Goal: Information Seeking & Learning: Find specific fact

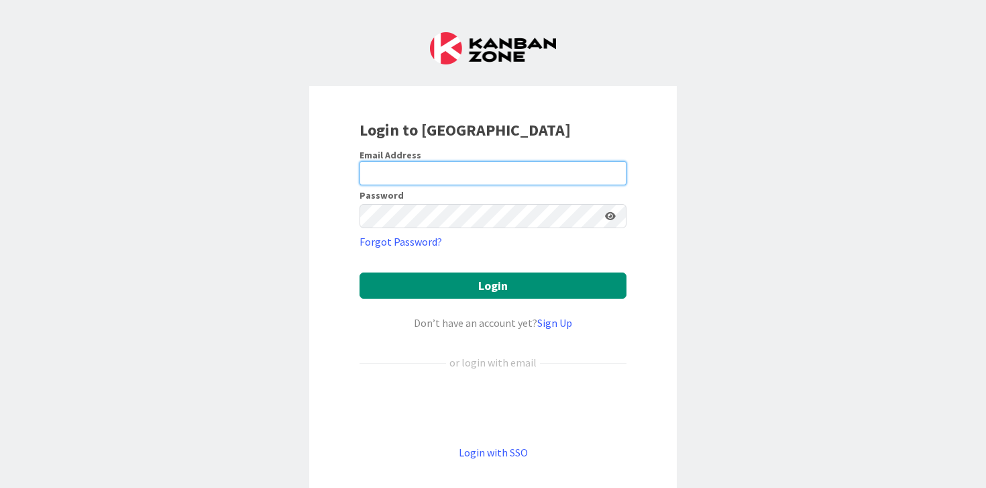
type input "Bell"
drag, startPoint x: 422, startPoint y: 171, endPoint x: 283, endPoint y: 160, distance: 139.3
click at [283, 160] on div "Login to [GEOGRAPHIC_DATA] Email Address Bell Password Forgot Password? Login D…" at bounding box center [493, 244] width 986 height 488
type input "[EMAIL_ADDRESS][DOMAIN_NAME]"
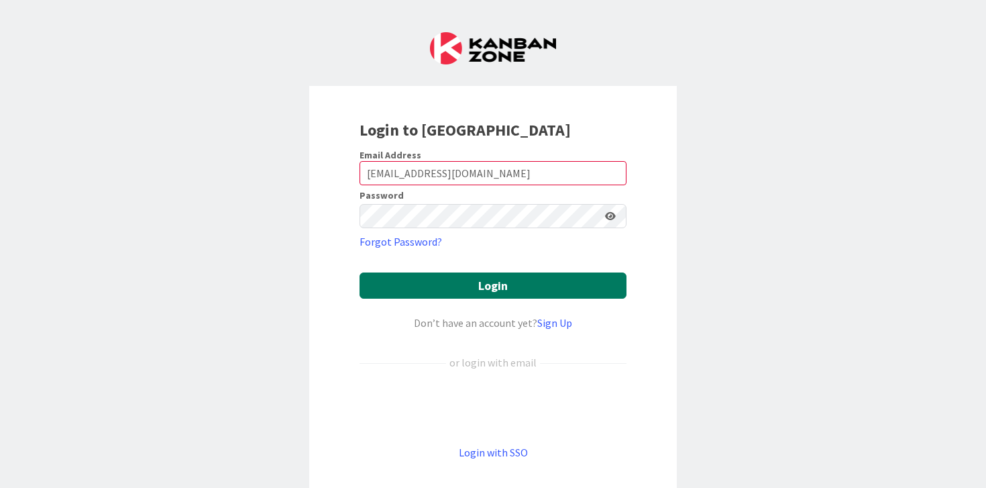
click at [468, 286] on button "Login" at bounding box center [493, 285] width 267 height 26
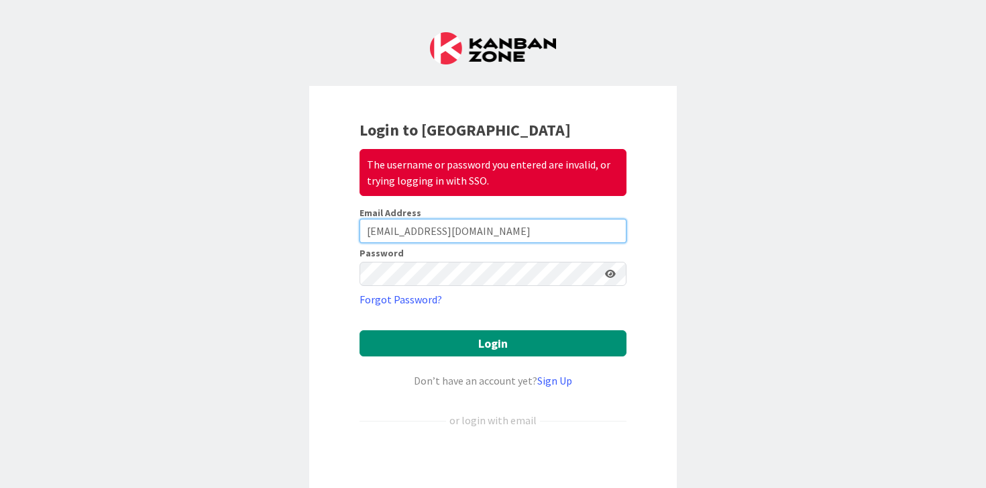
drag, startPoint x: 481, startPoint y: 223, endPoint x: 300, endPoint y: 223, distance: 180.4
click at [299, 223] on div "Login to Kanban Zone The username or password you entered are invalid, or tryin…" at bounding box center [493, 244] width 986 height 488
type input "[PERSON_NAME][EMAIL_ADDRESS][DOMAIN_NAME]"
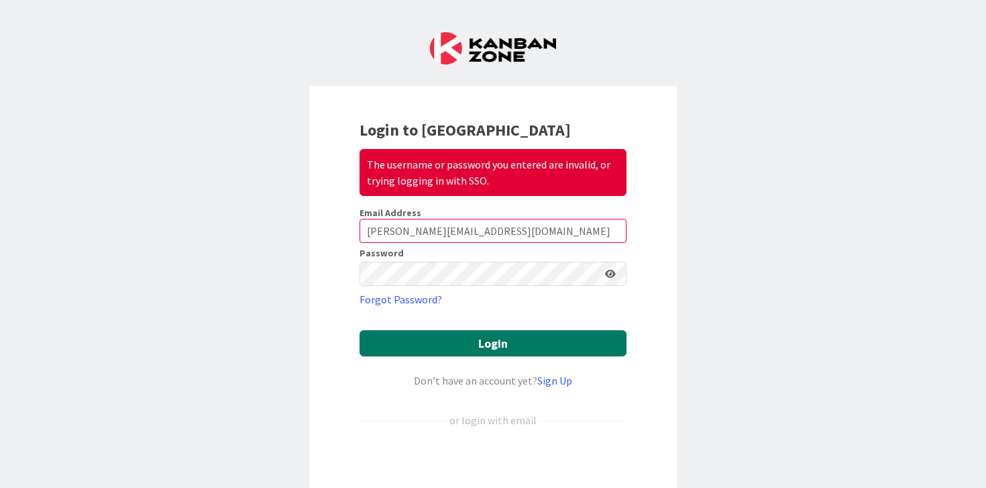
click at [499, 337] on button "Login" at bounding box center [493, 343] width 267 height 26
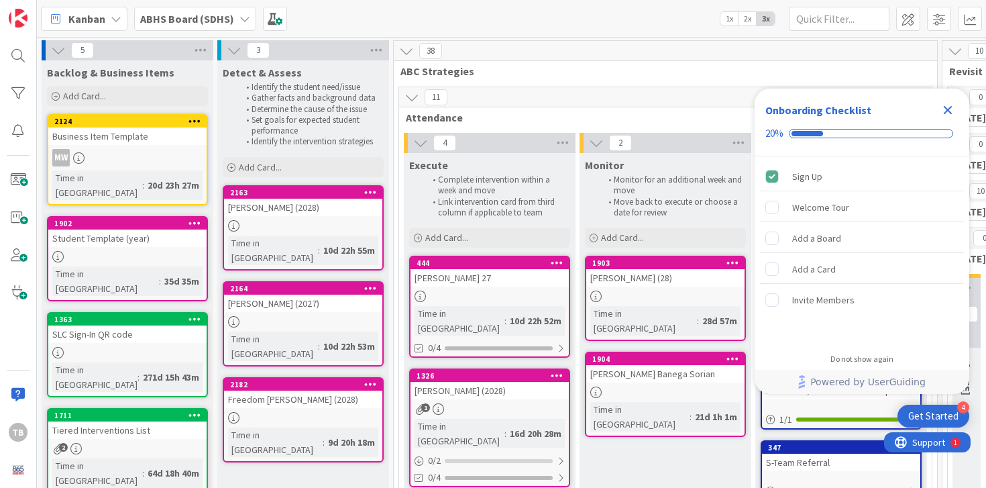
click at [952, 107] on icon "Close Checklist" at bounding box center [948, 110] width 16 height 16
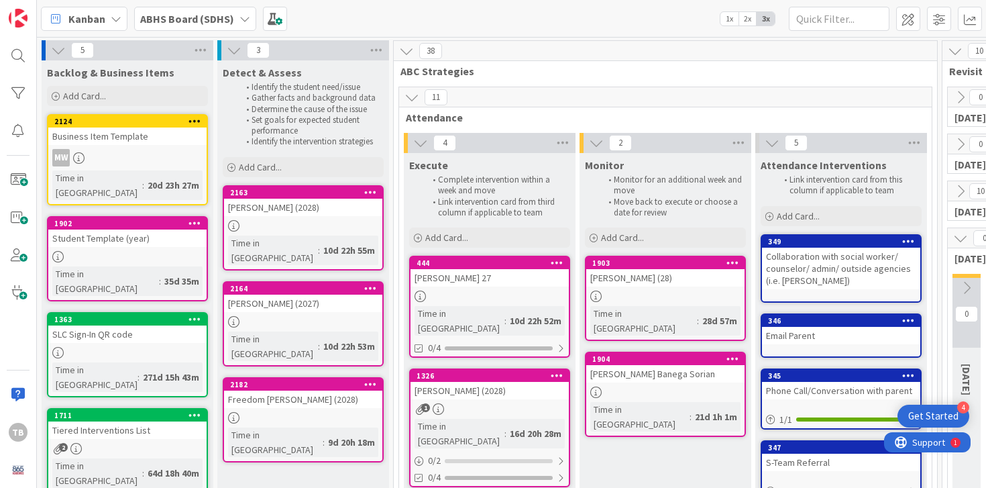
click at [936, 414] on div "Get Started" at bounding box center [933, 415] width 50 height 13
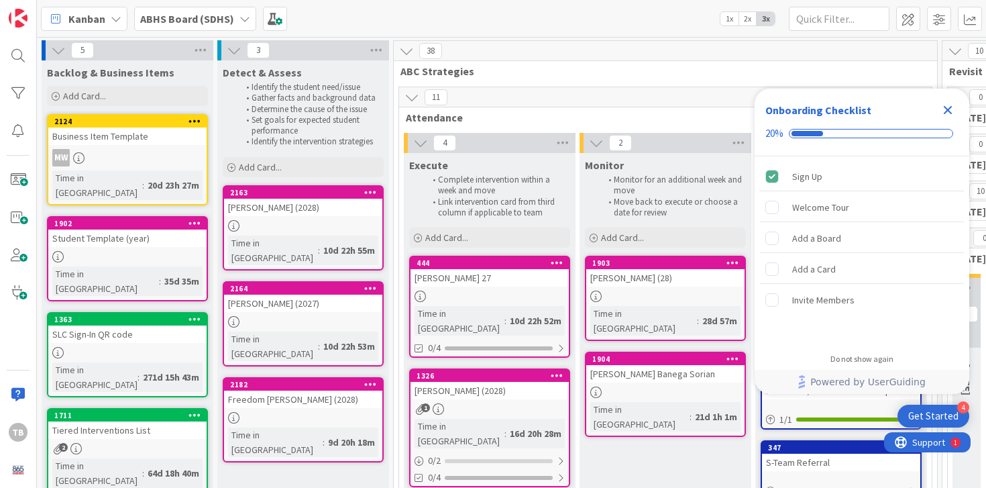
click at [943, 412] on div "Get Started" at bounding box center [933, 415] width 50 height 13
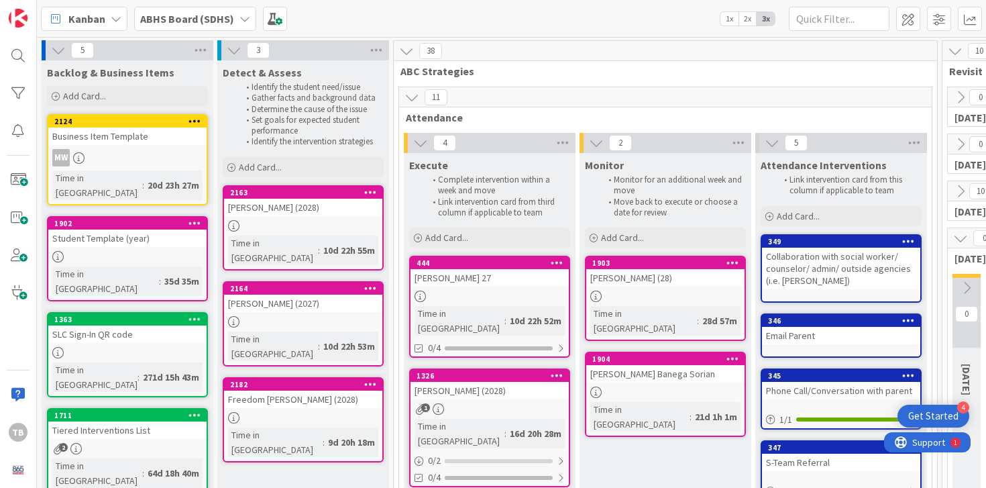
click at [943, 412] on div "Get Started" at bounding box center [933, 415] width 50 height 13
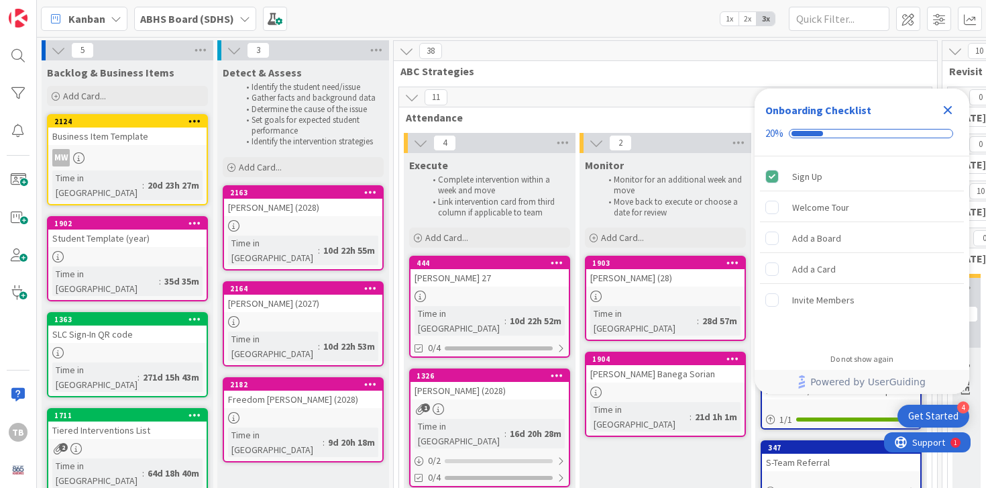
click at [943, 412] on div "Get Started" at bounding box center [933, 415] width 50 height 13
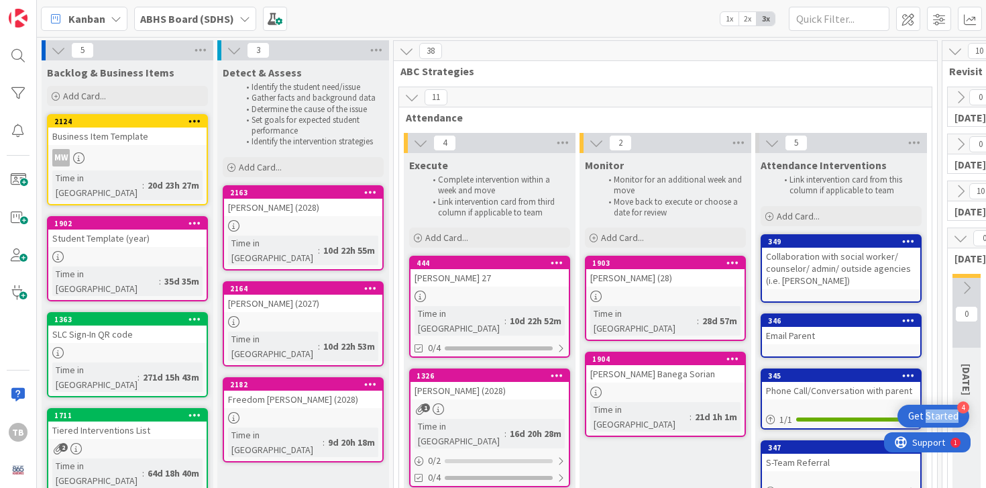
click at [943, 412] on div "Get Started" at bounding box center [933, 415] width 50 height 13
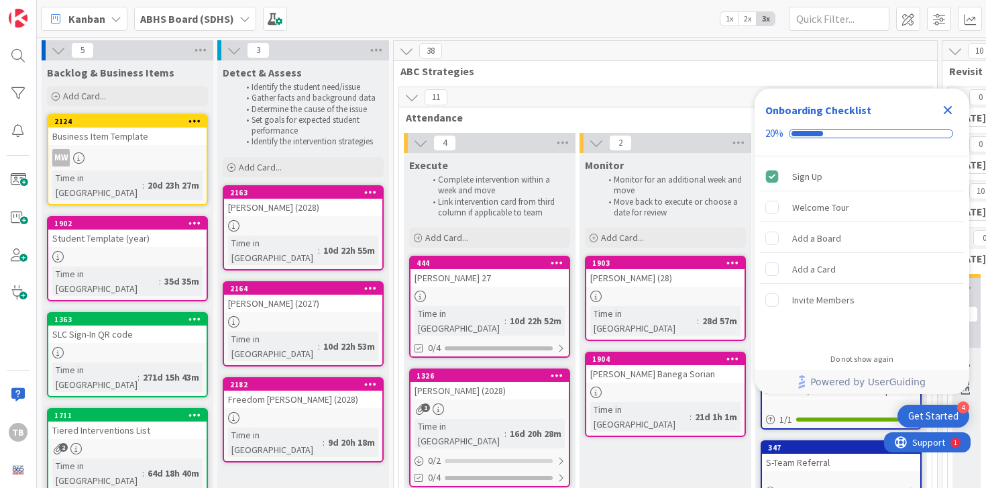
click at [943, 412] on div "Get Started" at bounding box center [933, 415] width 50 height 13
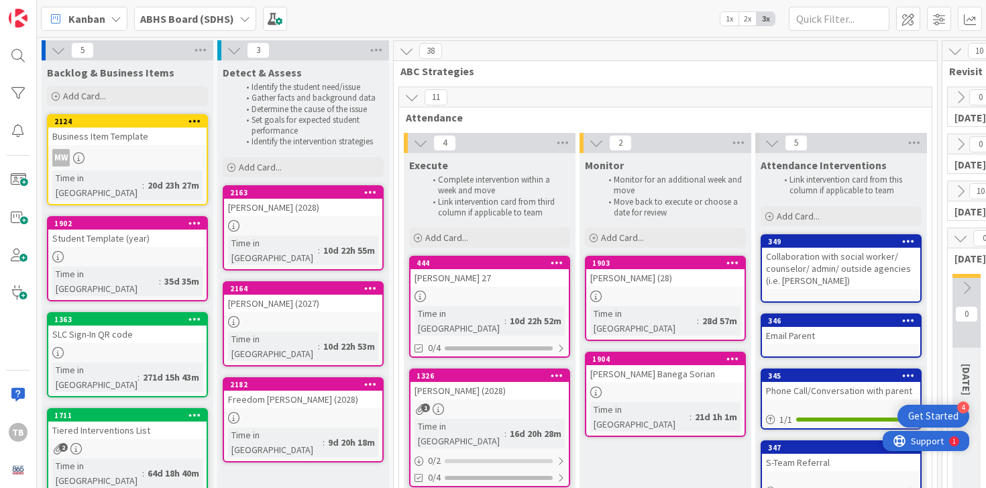
click at [936, 445] on span "Support" at bounding box center [927, 441] width 33 height 16
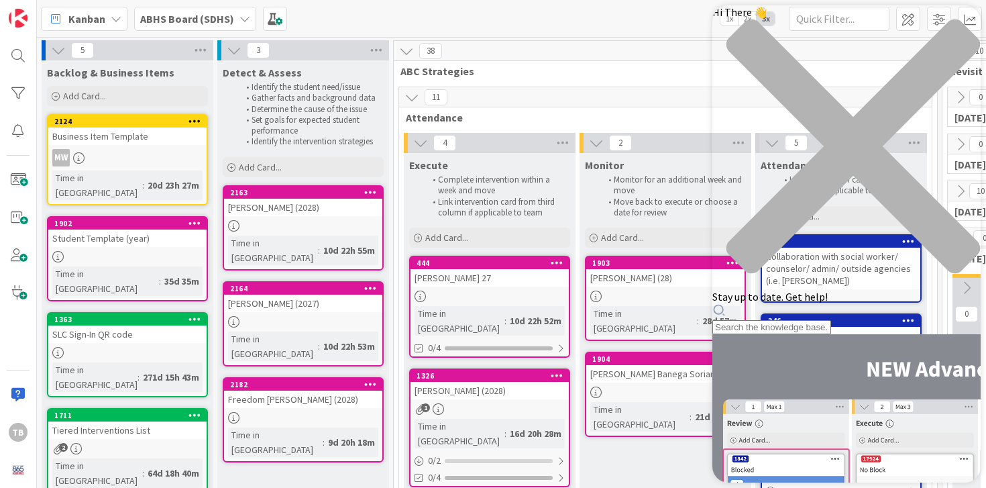
click at [956, 26] on icon "close resource center" at bounding box center [846, 153] width 268 height 268
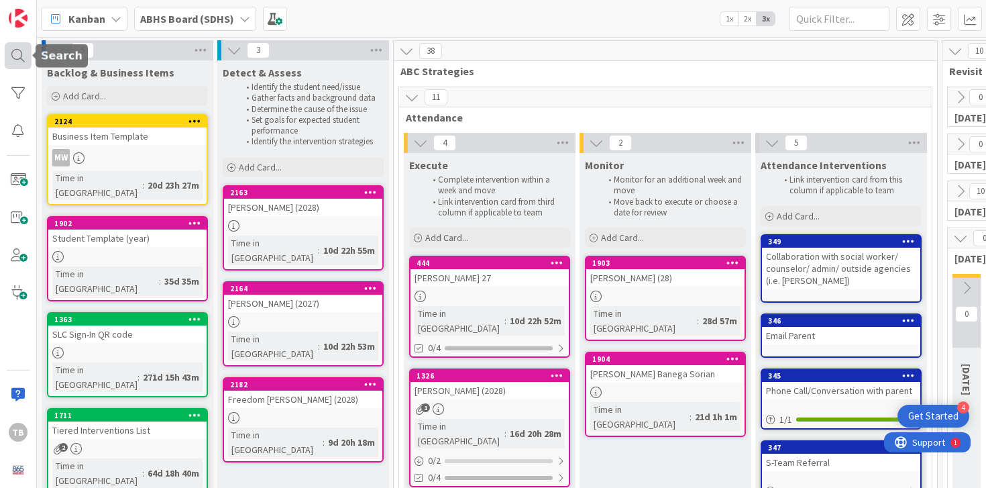
click at [22, 56] on div at bounding box center [18, 55] width 27 height 27
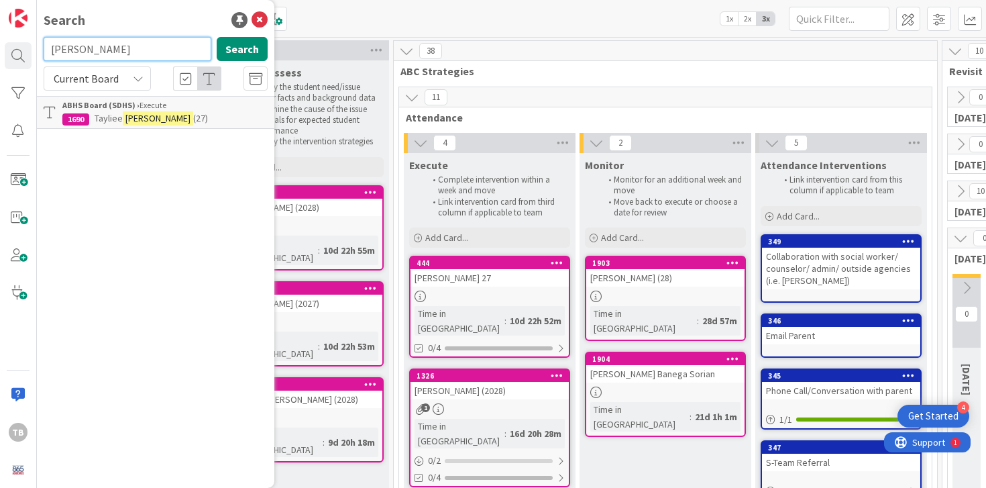
drag, startPoint x: 129, startPoint y: 46, endPoint x: 28, endPoint y: 34, distance: 102.0
click at [28, 34] on div "TB Search [PERSON_NAME] Search Current Board ABHS Board (SDHS) › Execute 1690 […" at bounding box center [18, 244] width 37 height 488
click at [97, 53] on input "[PERSON_NAME]" at bounding box center [128, 49] width 168 height 24
click at [74, 46] on input "[PERSON_NAME]" at bounding box center [128, 49] width 168 height 24
type input "[PERSON_NAME]"
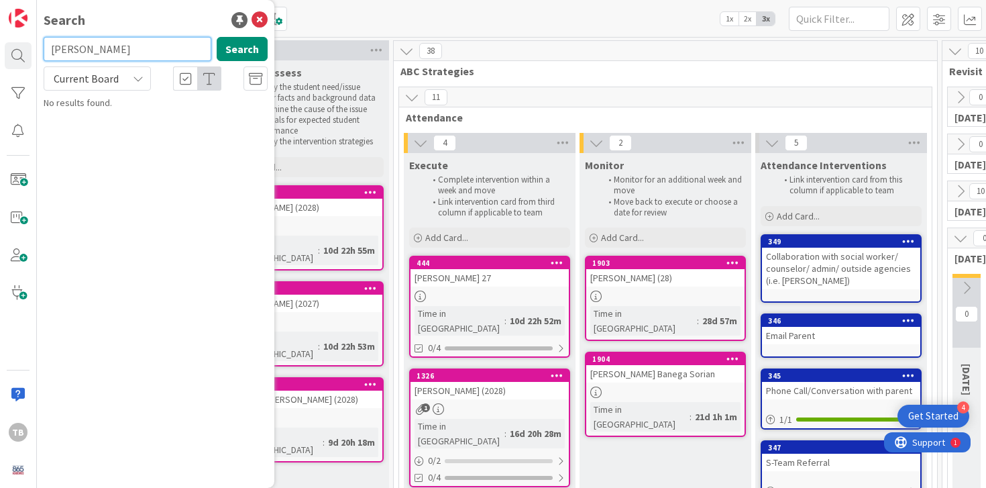
drag, startPoint x: 162, startPoint y: 46, endPoint x: 36, endPoint y: 44, distance: 126.8
click at [36, 44] on div "TB Search [PERSON_NAME] Search Current Board No results found." at bounding box center [18, 244] width 37 height 488
type input "[PERSON_NAME]"
click at [256, 26] on icon at bounding box center [260, 20] width 16 height 16
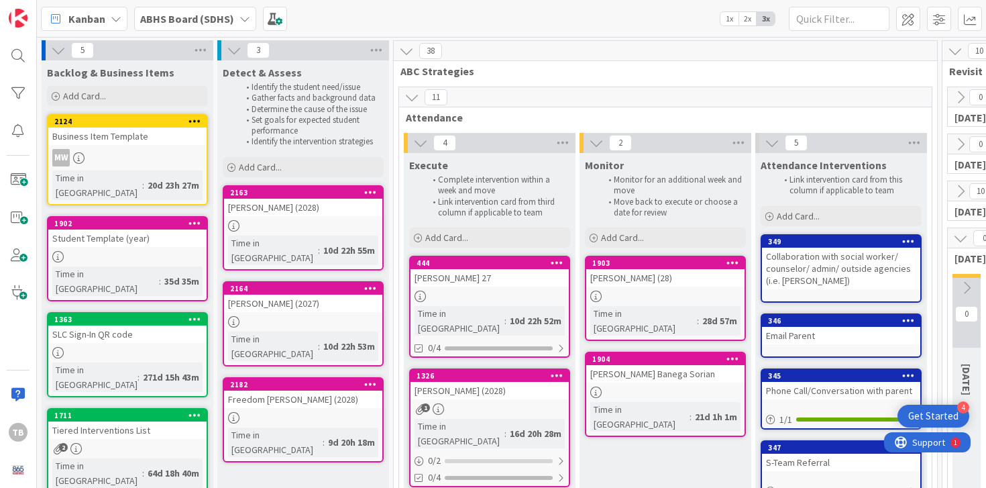
click at [227, 21] on b "ABHS Board (SDHS)" at bounding box center [187, 18] width 94 height 13
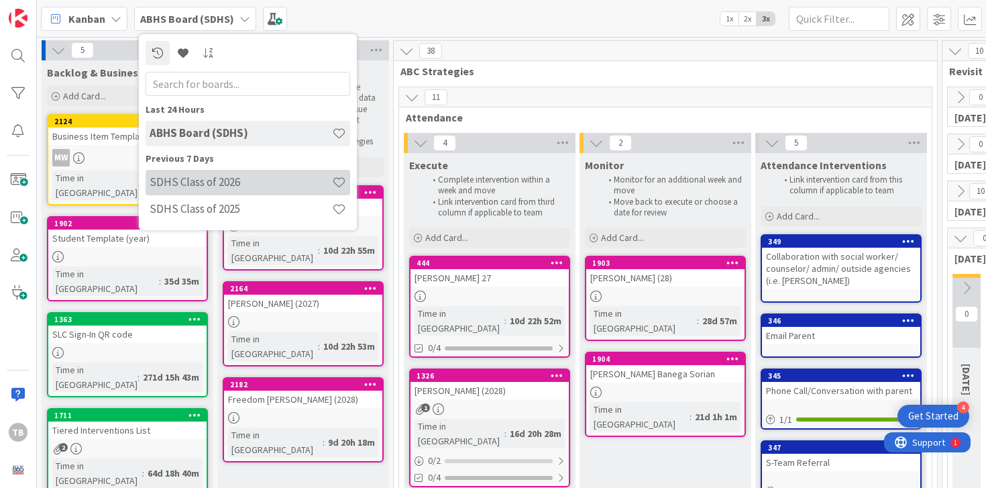
click at [262, 188] on div "SDHS Class of 2026" at bounding box center [248, 182] width 205 height 25
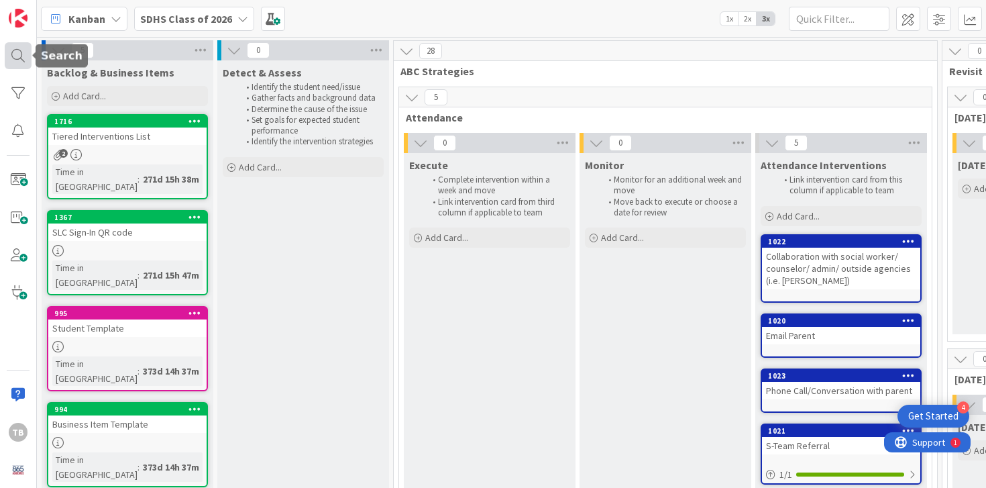
click at [15, 52] on div at bounding box center [18, 55] width 27 height 27
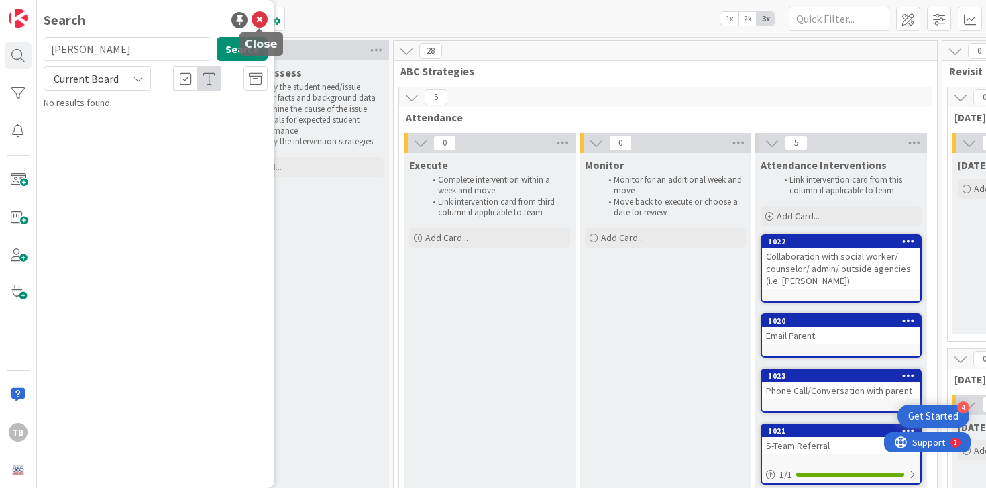
click at [254, 17] on icon at bounding box center [260, 20] width 16 height 16
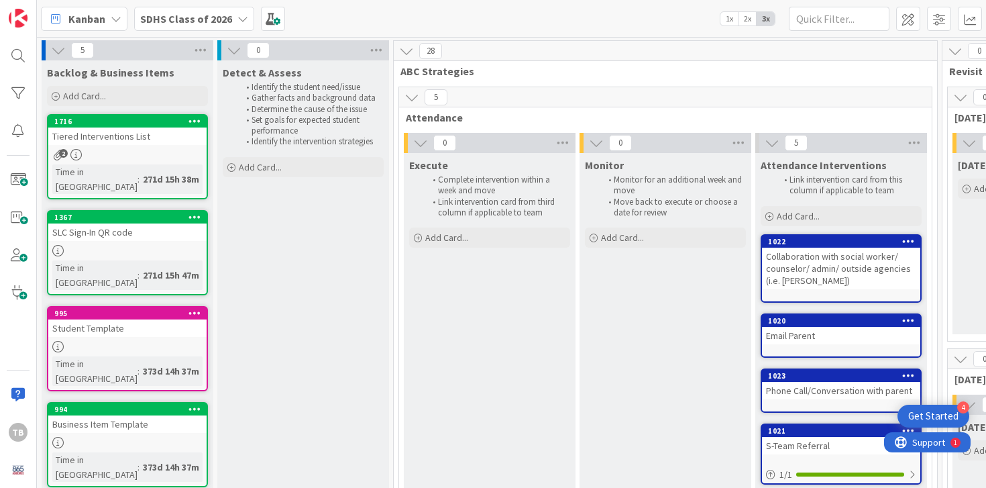
click at [207, 18] on b "SDHS Class of 2026" at bounding box center [186, 18] width 92 height 13
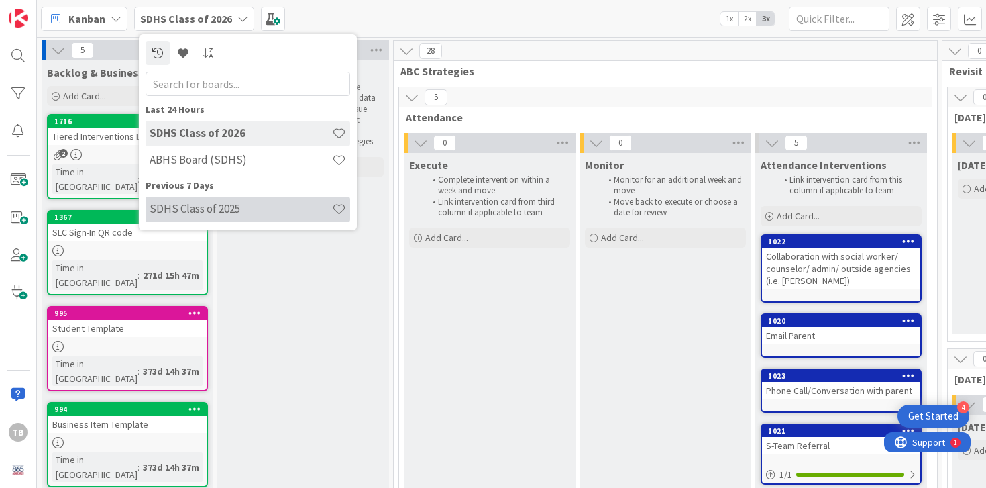
click at [231, 203] on h4 "SDHS Class of 2025" at bounding box center [241, 208] width 182 height 13
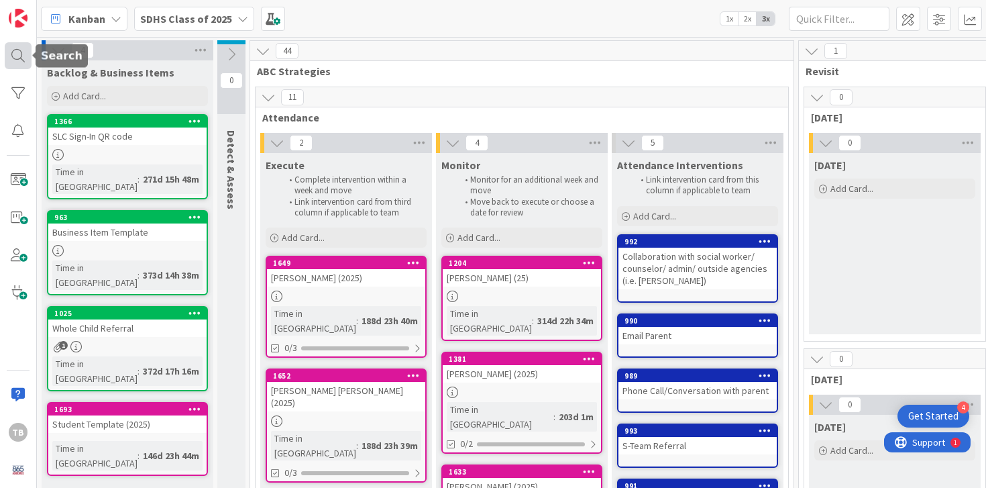
click at [19, 52] on div at bounding box center [18, 55] width 27 height 27
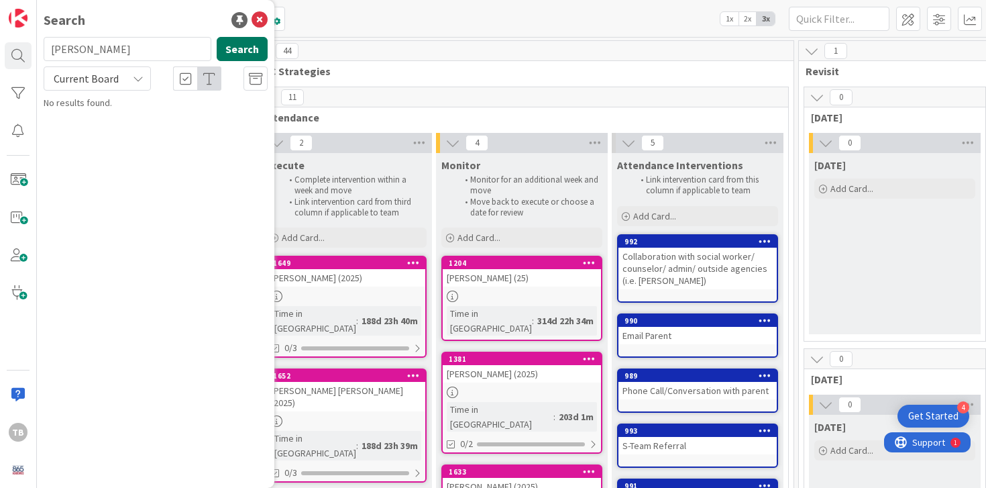
click at [241, 52] on button "Search" at bounding box center [242, 49] width 51 height 24
click at [268, 20] on div "Search Ariel Search Current Board No results found." at bounding box center [155, 244] width 237 height 488
click at [264, 20] on icon at bounding box center [260, 20] width 16 height 16
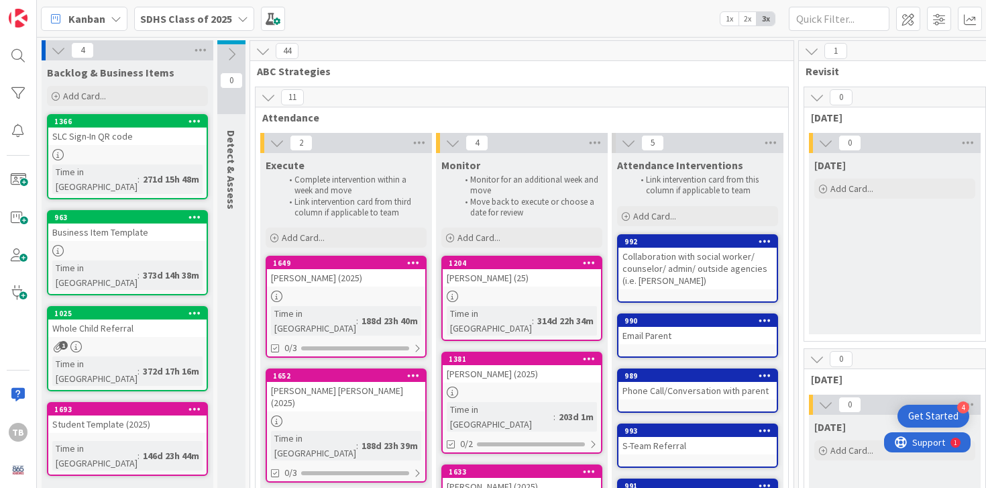
click at [198, 17] on b "SDHS Class of 2025" at bounding box center [186, 18] width 92 height 13
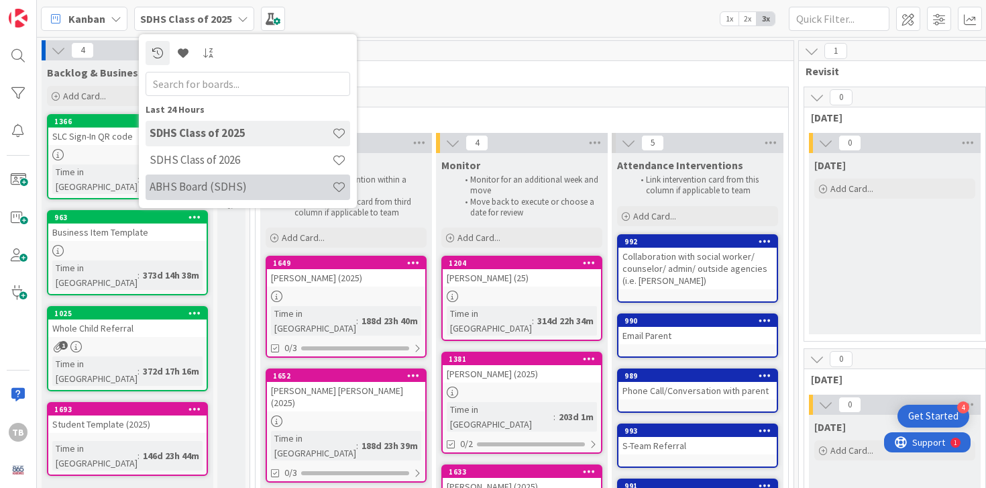
click at [252, 194] on div "ABHS Board (SDHS)" at bounding box center [248, 186] width 205 height 25
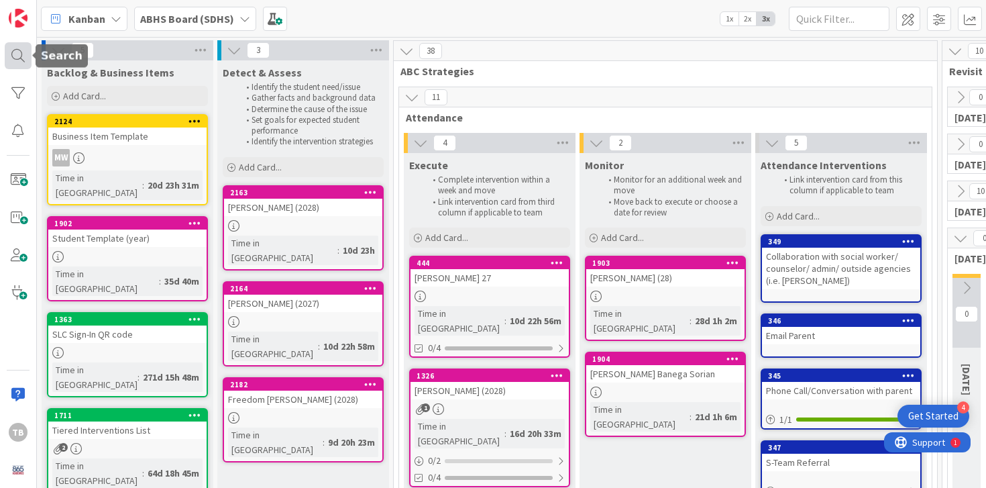
click at [27, 55] on div at bounding box center [18, 55] width 27 height 27
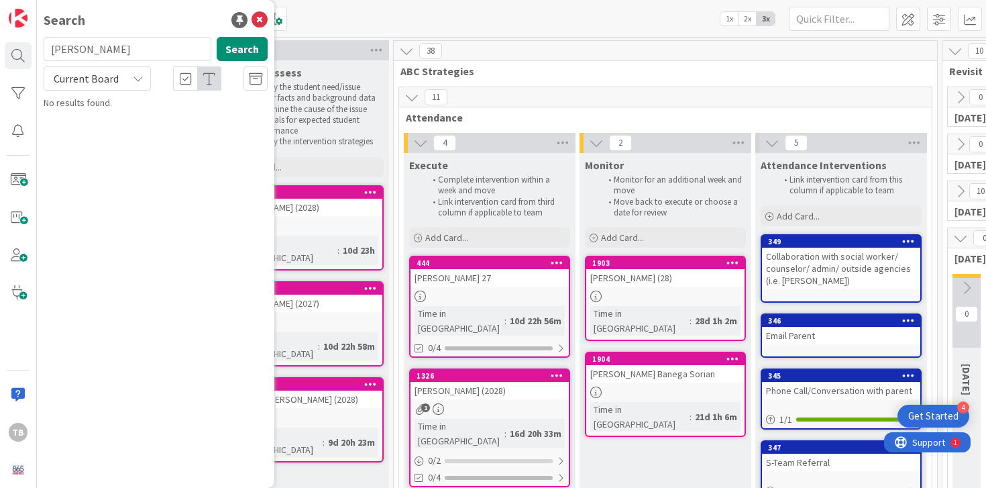
click at [109, 53] on input "[PERSON_NAME]" at bounding box center [128, 49] width 168 height 24
click at [150, 44] on input "[PERSON_NAME]" at bounding box center [128, 49] width 168 height 24
type input "A"
type input "[PERSON_NAME]"
click at [259, 18] on icon at bounding box center [260, 20] width 16 height 16
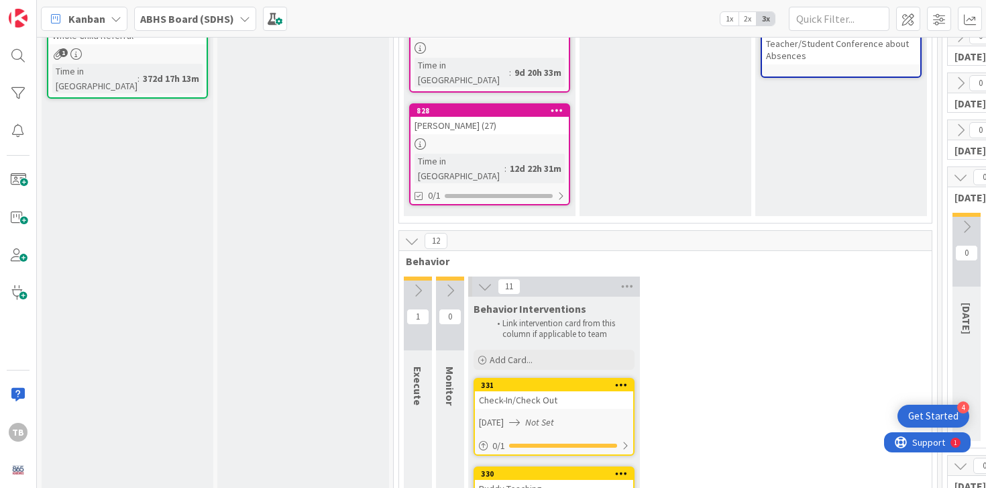
scroll to position [501, 0]
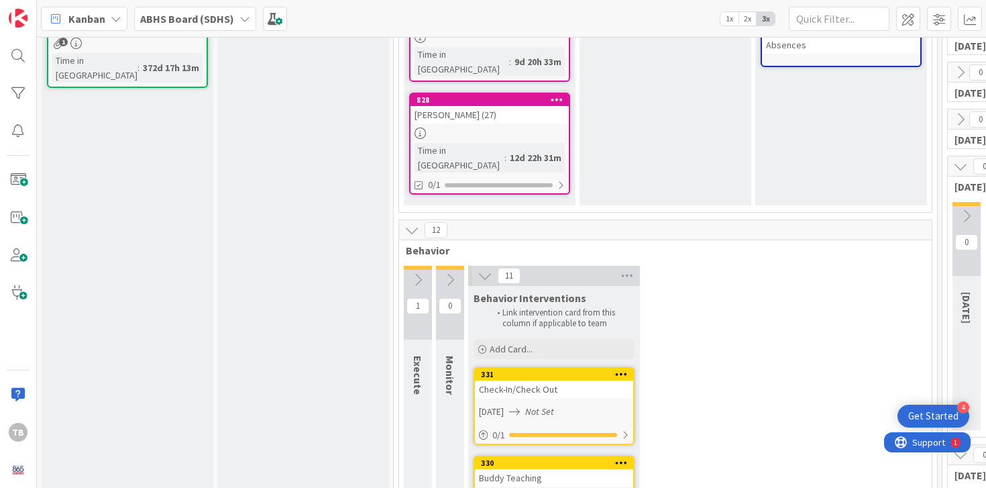
click at [421, 272] on icon at bounding box center [417, 279] width 15 height 15
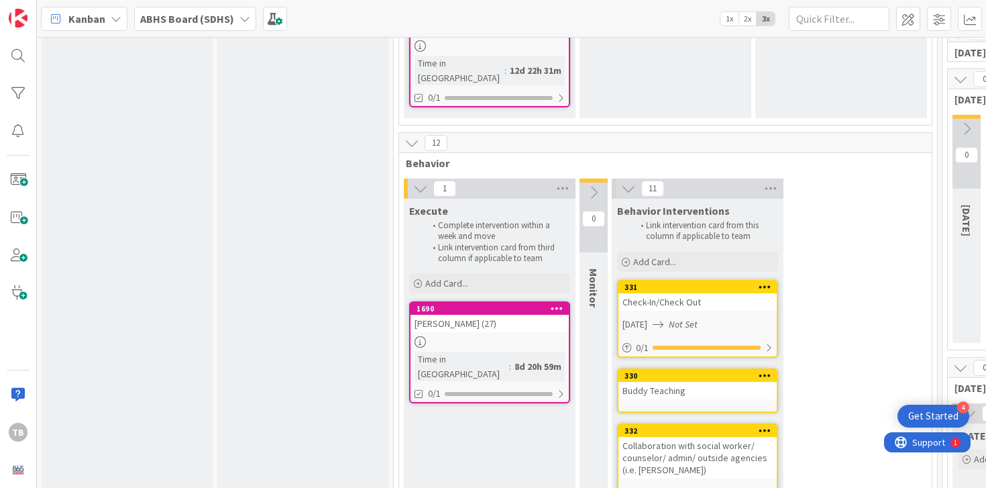
scroll to position [531, 0]
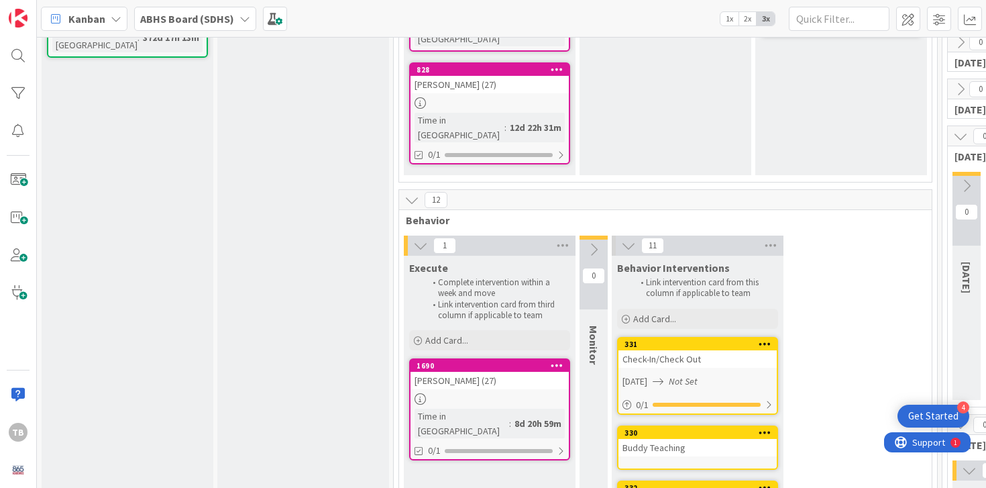
click at [414, 238] on icon at bounding box center [420, 245] width 15 height 15
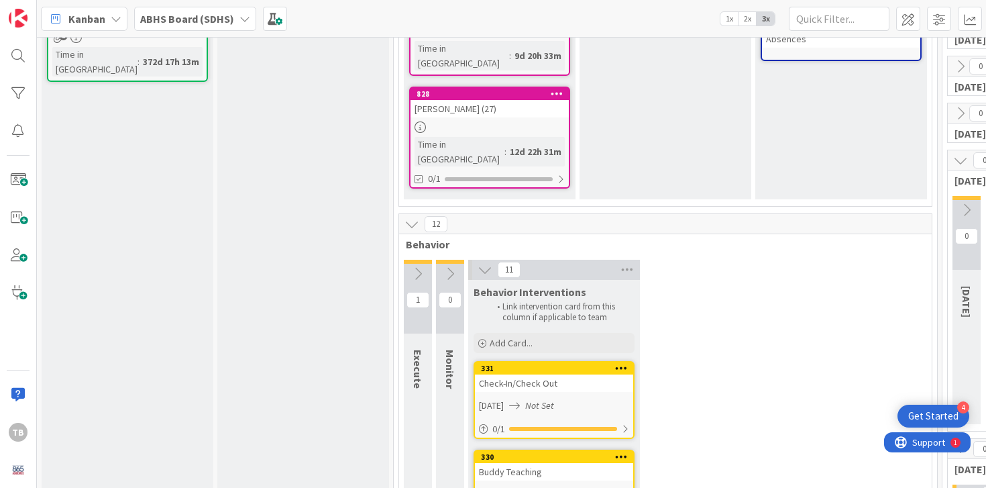
scroll to position [466, 0]
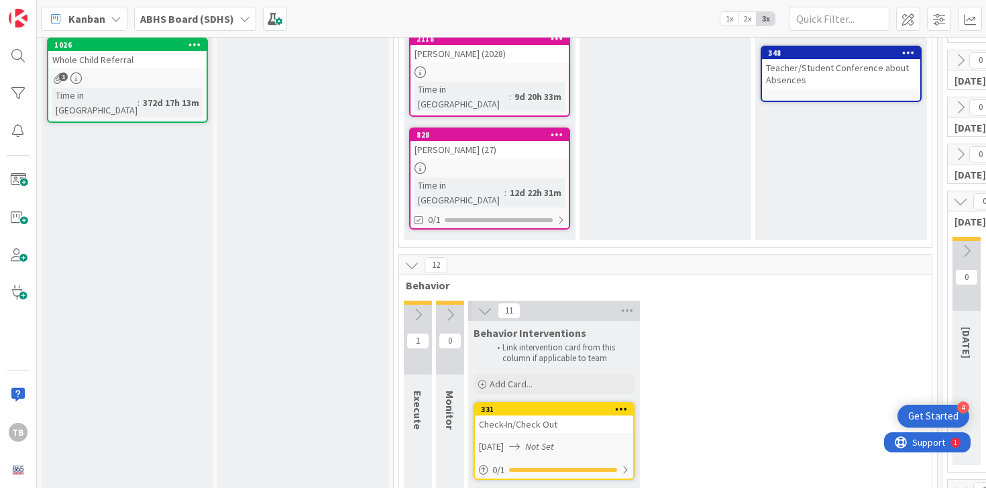
click at [425, 305] on button at bounding box center [418, 315] width 28 height 20
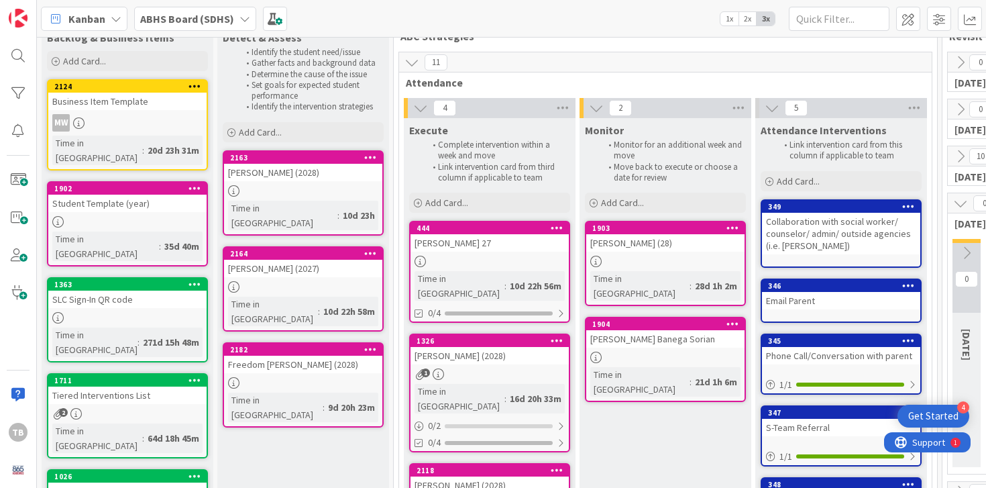
scroll to position [0, 0]
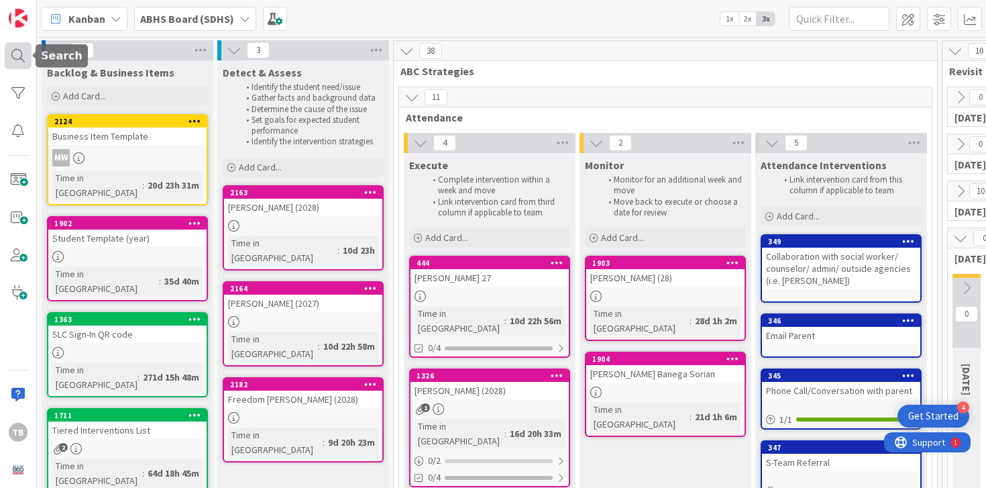
click at [12, 66] on div at bounding box center [18, 55] width 27 height 27
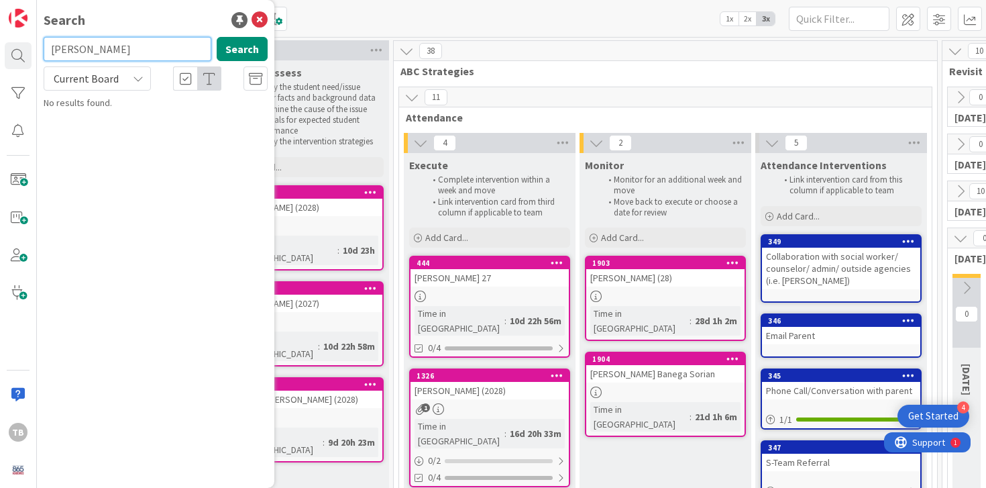
click at [118, 43] on input "[PERSON_NAME]" at bounding box center [128, 49] width 168 height 24
type input "[PERSON_NAME]"
click at [265, 26] on icon at bounding box center [260, 20] width 16 height 16
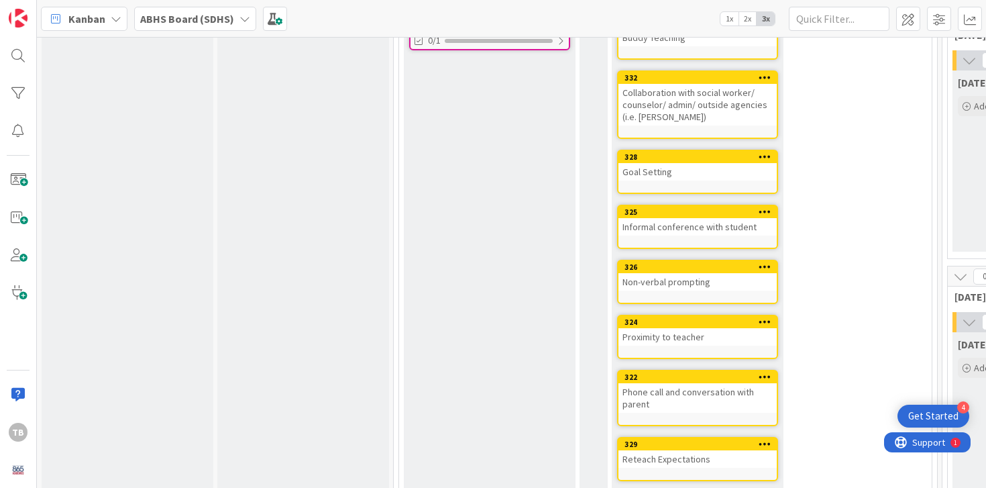
scroll to position [1127, 0]
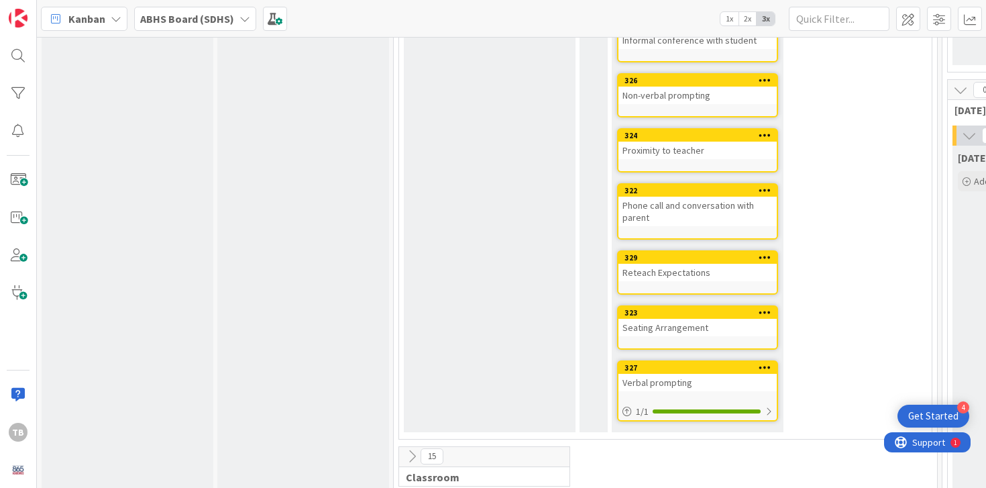
click at [415, 447] on div "15 Classroom" at bounding box center [484, 466] width 170 height 39
click at [415, 447] on button at bounding box center [411, 455] width 17 height 17
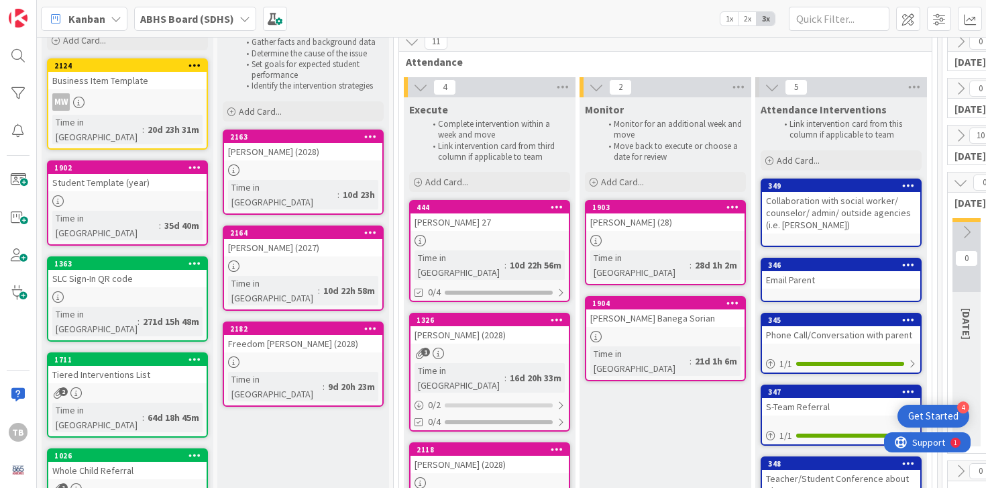
scroll to position [0, 0]
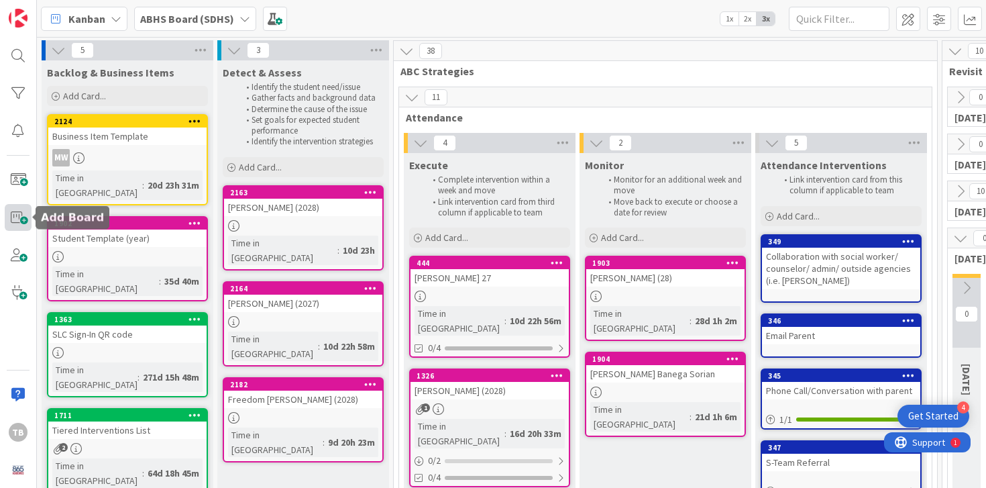
click at [25, 213] on span at bounding box center [18, 217] width 27 height 27
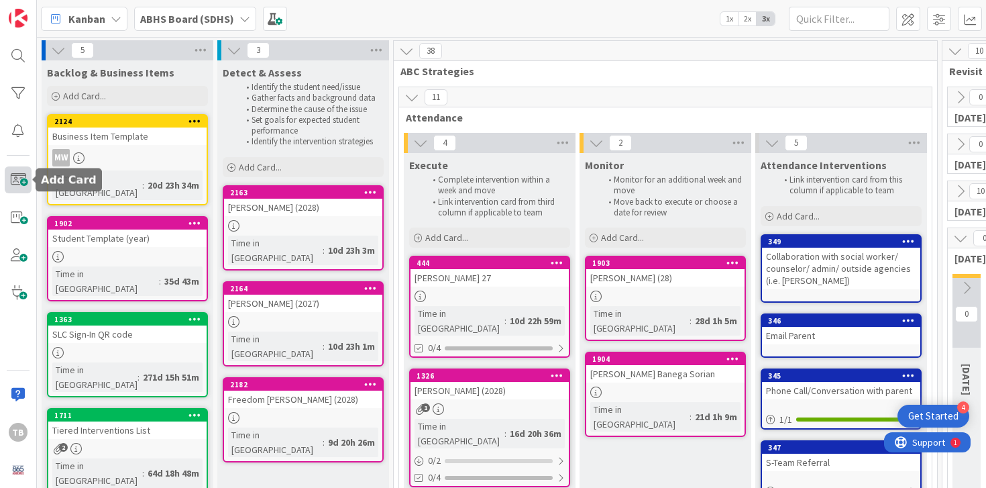
click at [11, 187] on span at bounding box center [18, 179] width 27 height 27
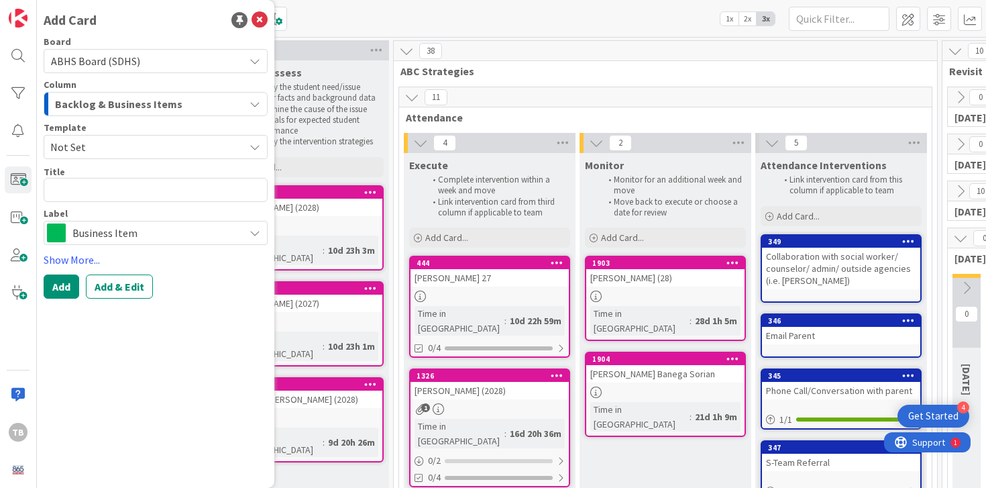
type textarea "x"
type textarea "A"
type textarea "x"
type textarea "Ai"
type textarea "x"
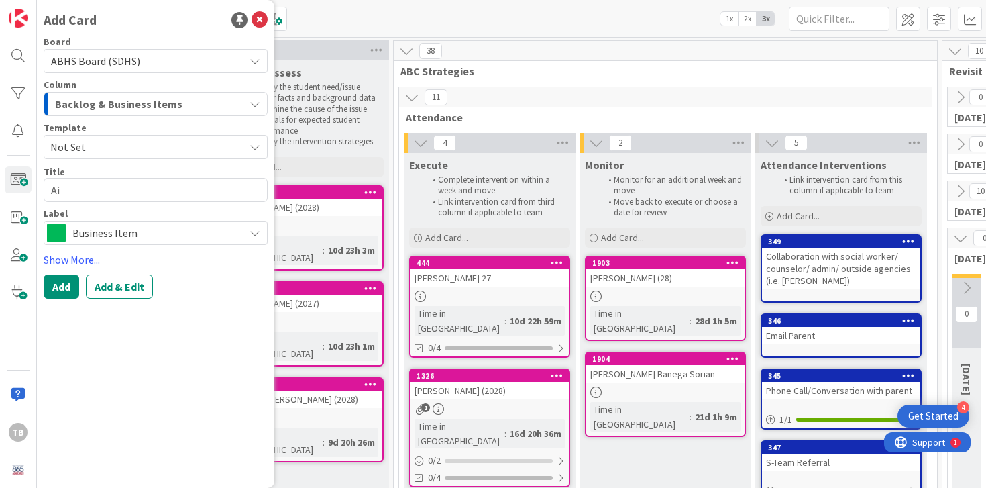
type textarea "A"
type textarea "x"
type textarea "Ar"
type textarea "x"
type textarea "[PERSON_NAME]"
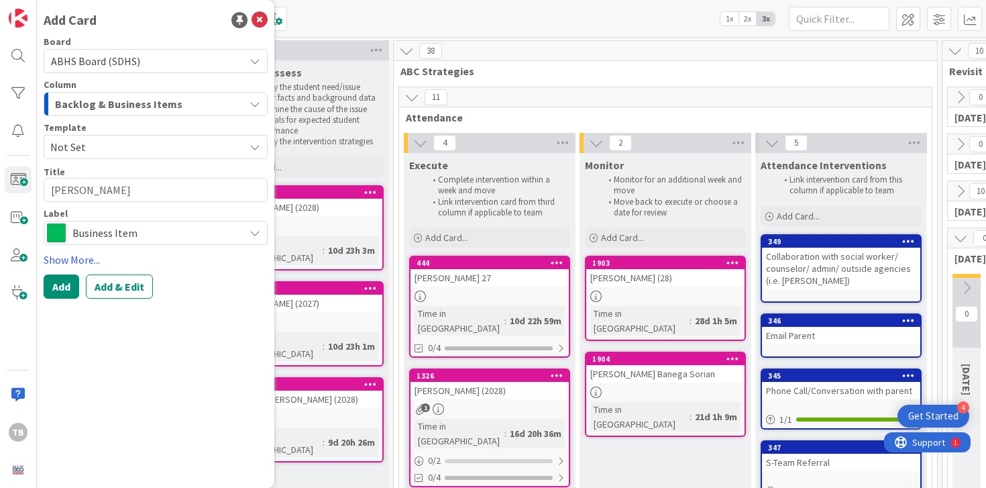
type textarea "x"
type textarea "Arie"
type textarea "x"
type textarea "[PERSON_NAME]"
type textarea "x"
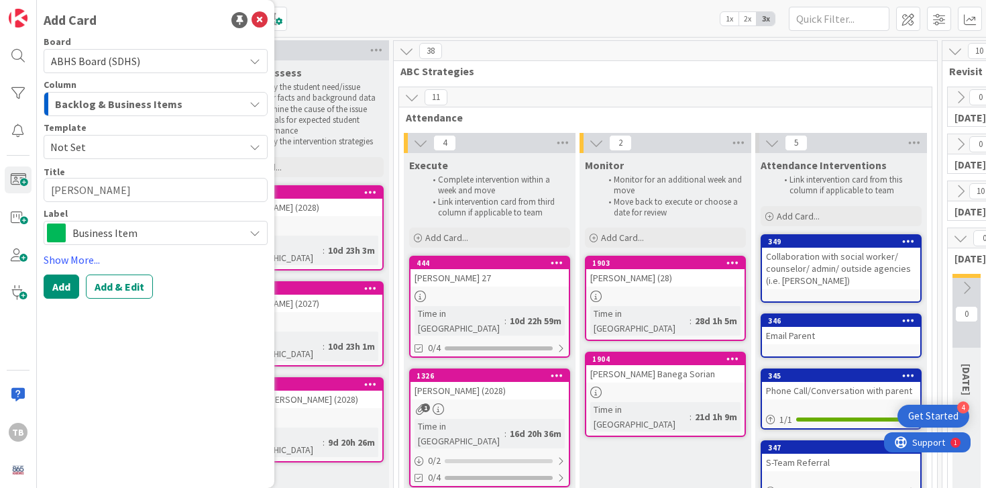
type textarea "[PERSON_NAME]"
type textarea "x"
type textarea "[PERSON_NAME]"
type textarea "x"
type textarea "[PERSON_NAME]"
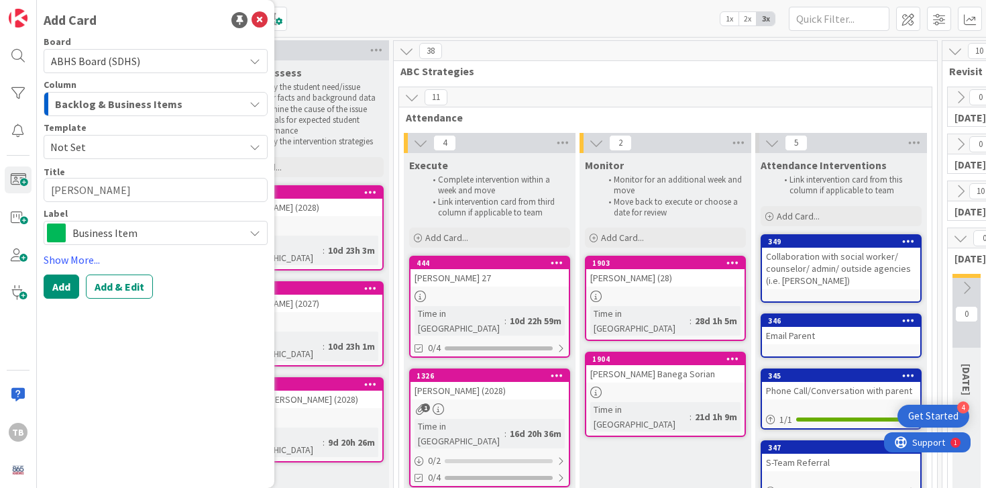
type textarea "x"
type textarea "[PERSON_NAME]"
type textarea "x"
type textarea "[PERSON_NAME] [PERSON_NAME]"
type textarea "x"
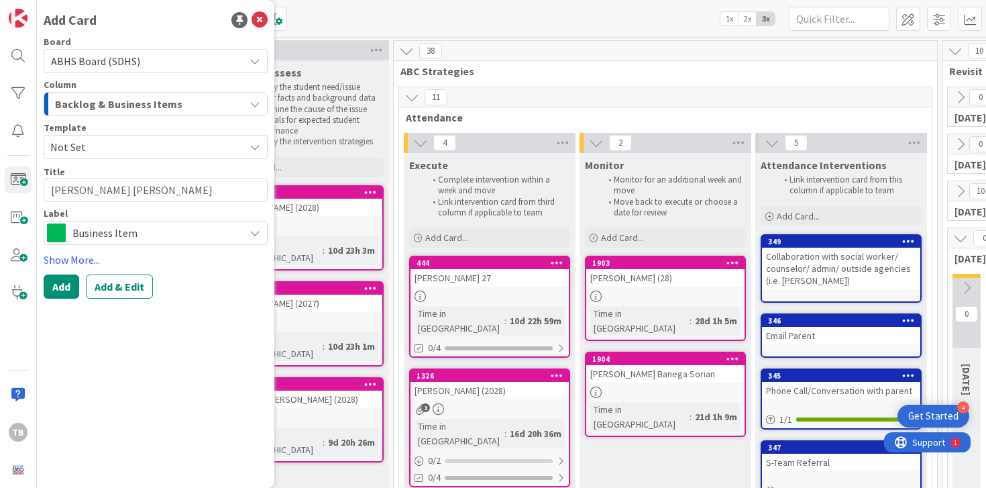
type textarea "[PERSON_NAME]"
type textarea "x"
type textarea "[PERSON_NAME]"
type textarea "x"
type textarea "[PERSON_NAME] [PERSON_NAME]"
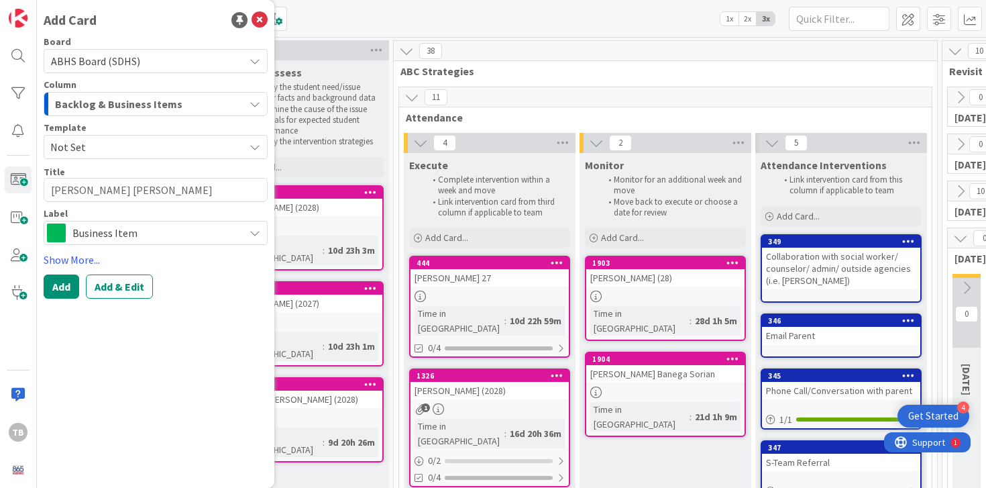
type textarea "x"
type textarea "[PERSON_NAME]"
click at [108, 233] on span "Business Item" at bounding box center [154, 232] width 165 height 19
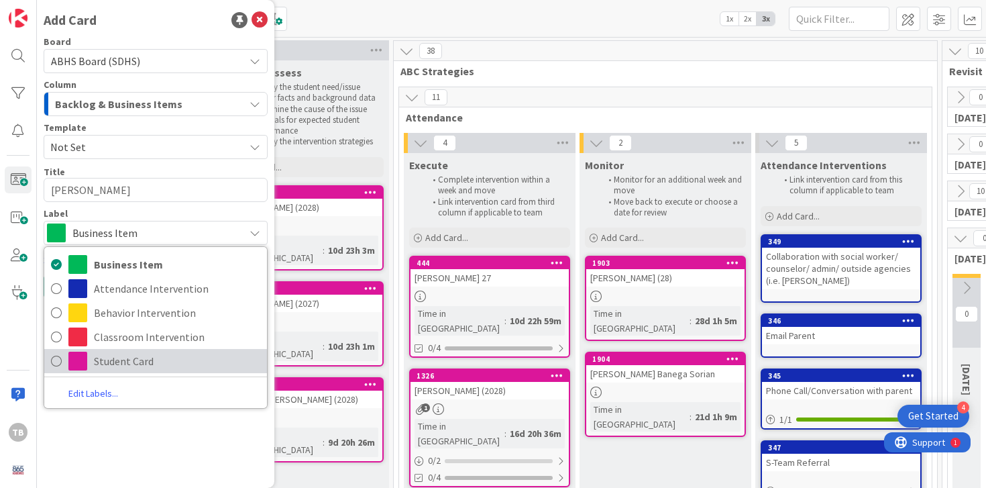
click at [107, 356] on span "Student Card" at bounding box center [177, 361] width 166 height 20
type textarea "x"
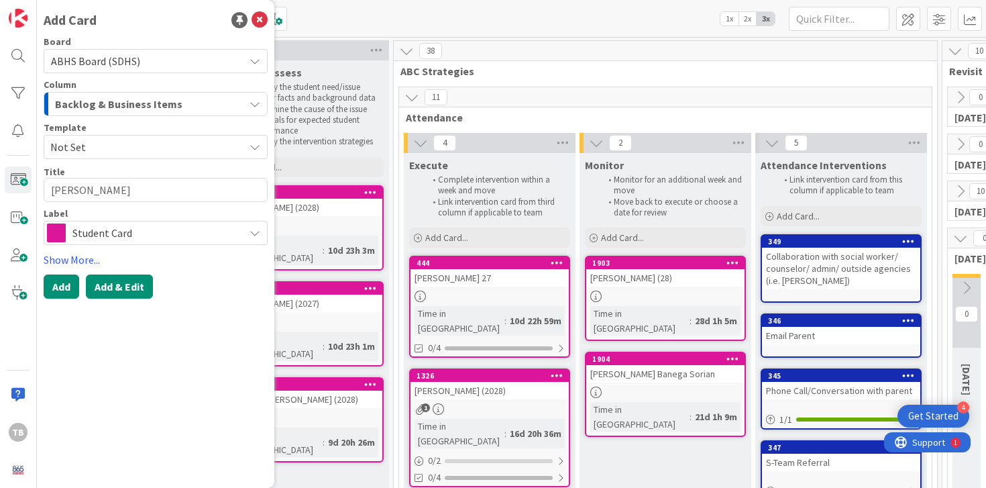
click at [106, 286] on button "Add & Edit" at bounding box center [119, 286] width 67 height 24
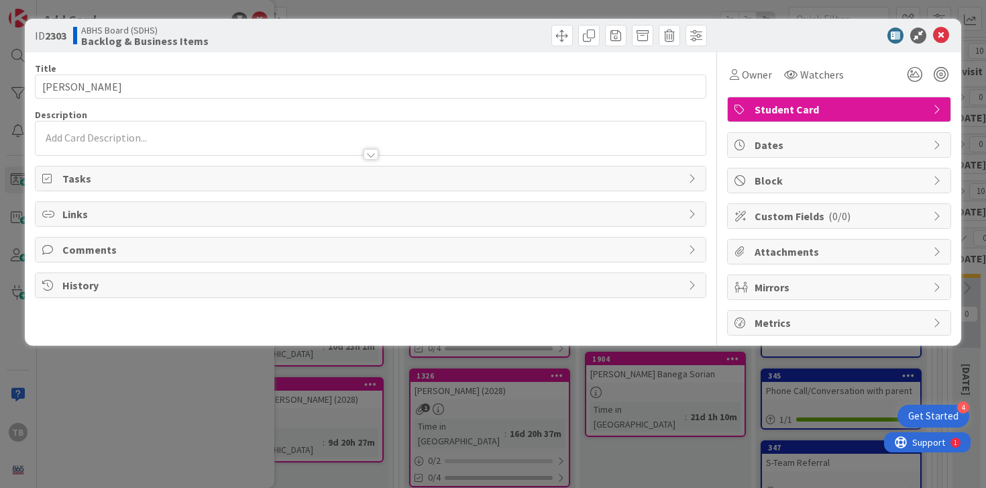
click at [160, 152] on div at bounding box center [371, 148] width 671 height 14
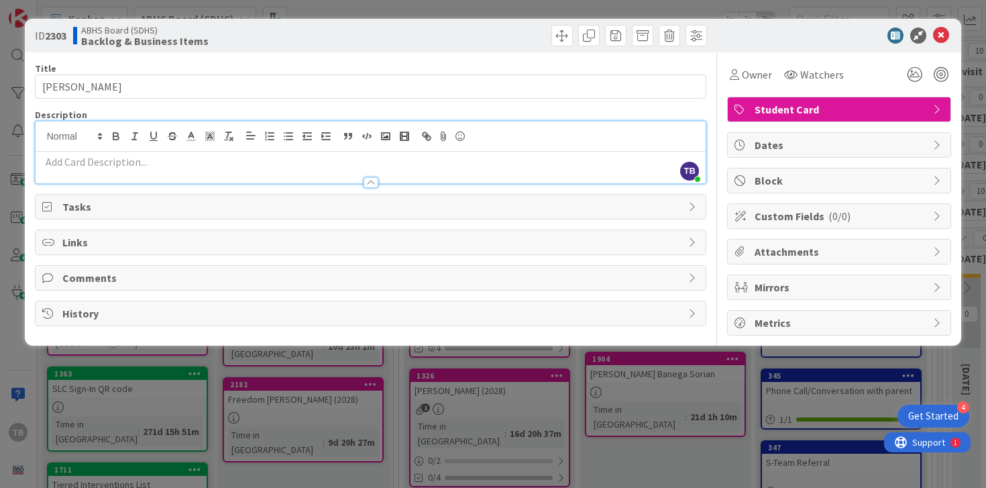
click at [161, 154] on p at bounding box center [370, 161] width 657 height 15
click at [949, 33] on icon at bounding box center [941, 35] width 16 height 16
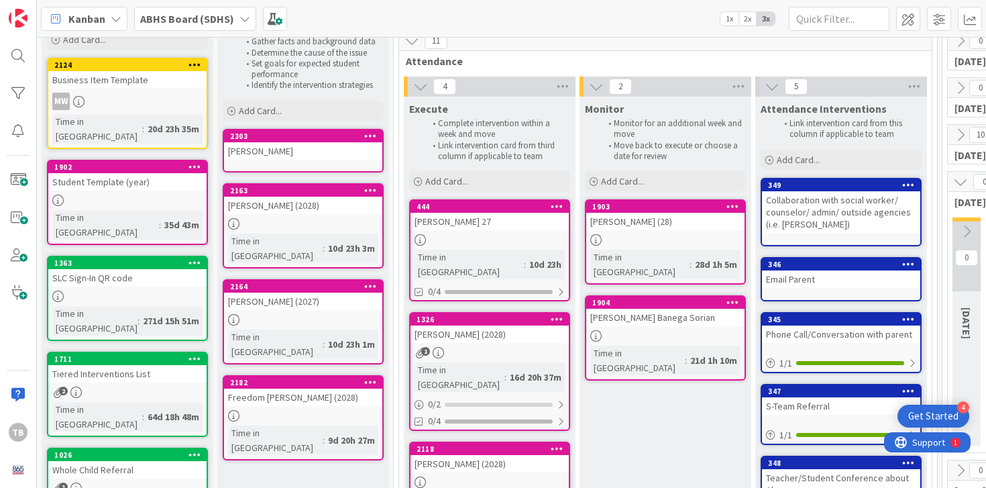
scroll to position [80, 0]
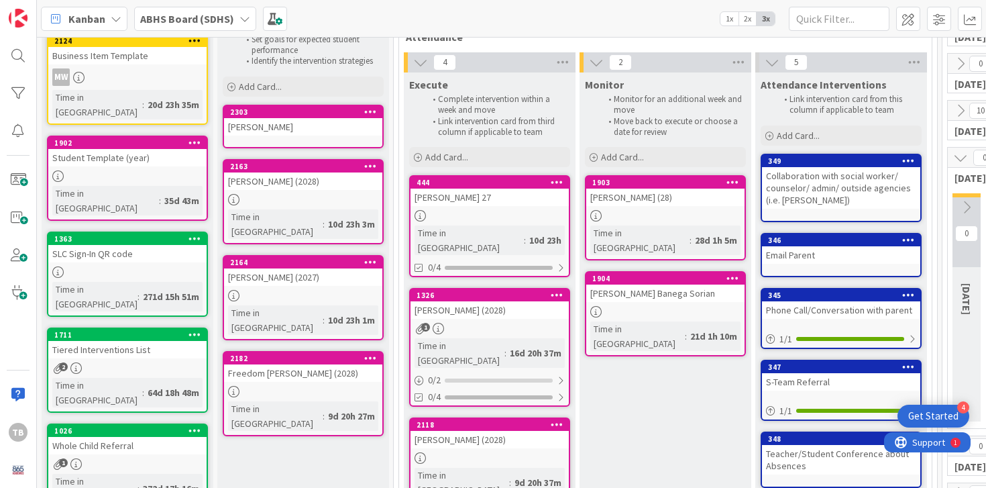
click at [476, 200] on div "[PERSON_NAME] 27" at bounding box center [489, 196] width 158 height 17
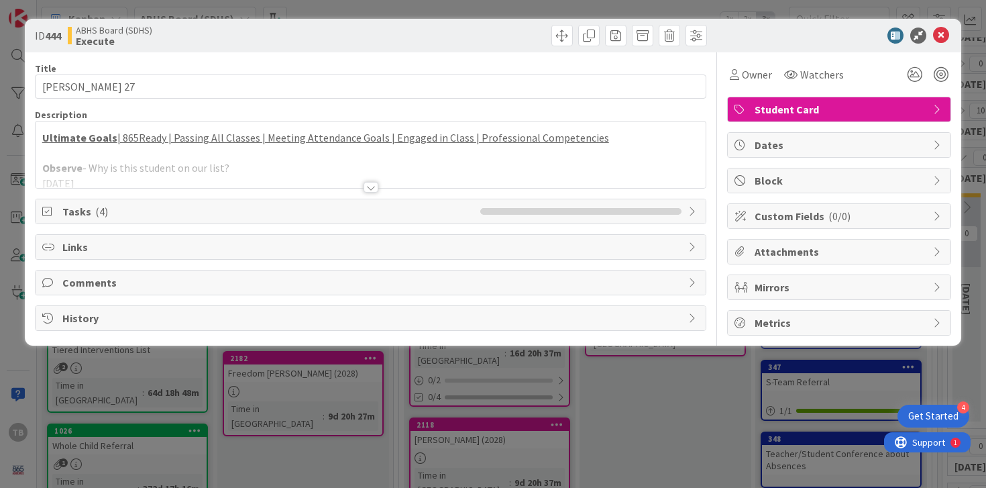
click at [371, 186] on div at bounding box center [371, 187] width 15 height 11
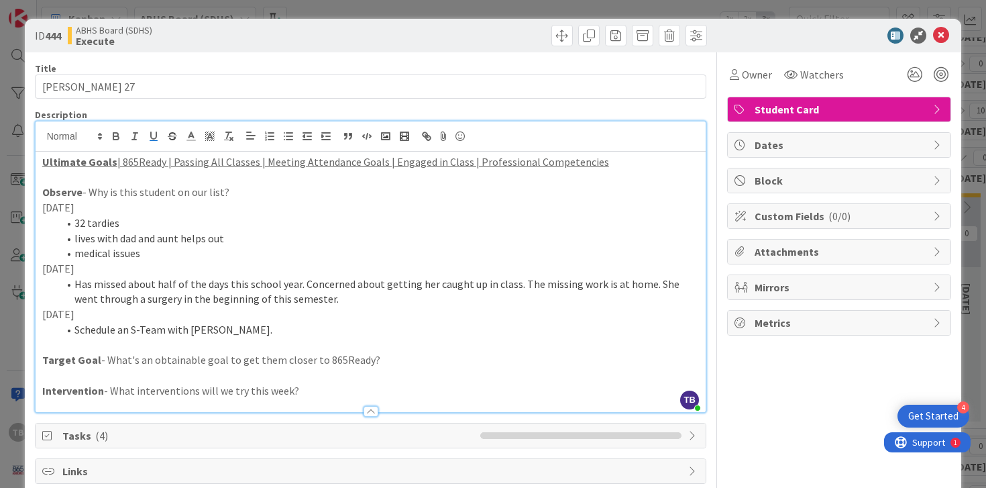
drag, startPoint x: 40, startPoint y: 160, endPoint x: 363, endPoint y: 405, distance: 405.0
click at [363, 405] on div "Description [PERSON_NAME] just joined Ultimate Goals | 865Ready | Passing All C…" at bounding box center [371, 261] width 672 height 304
copy div "Ultimate Goals | 865Ready | Passing All Classes | Meeting Attendance Goals | En…"
click at [939, 36] on icon at bounding box center [941, 35] width 16 height 16
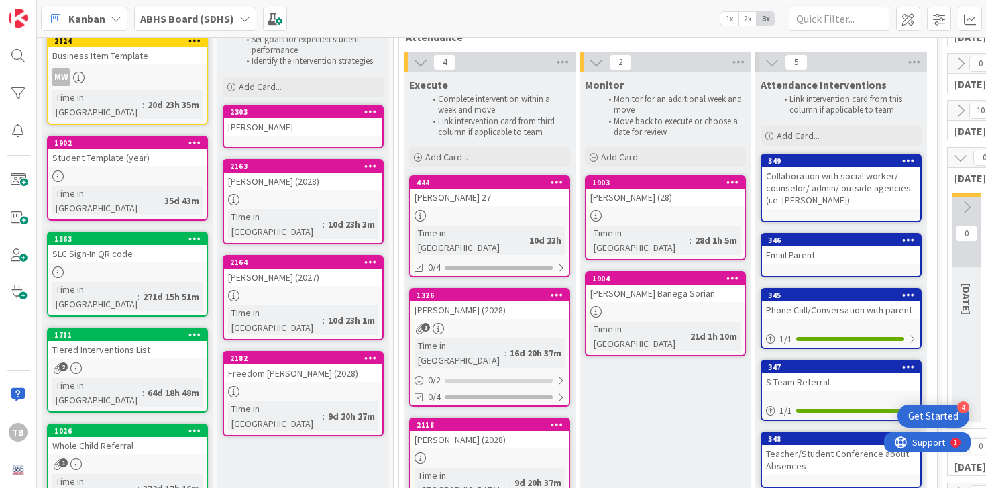
click at [364, 133] on div "[PERSON_NAME]" at bounding box center [303, 126] width 158 height 17
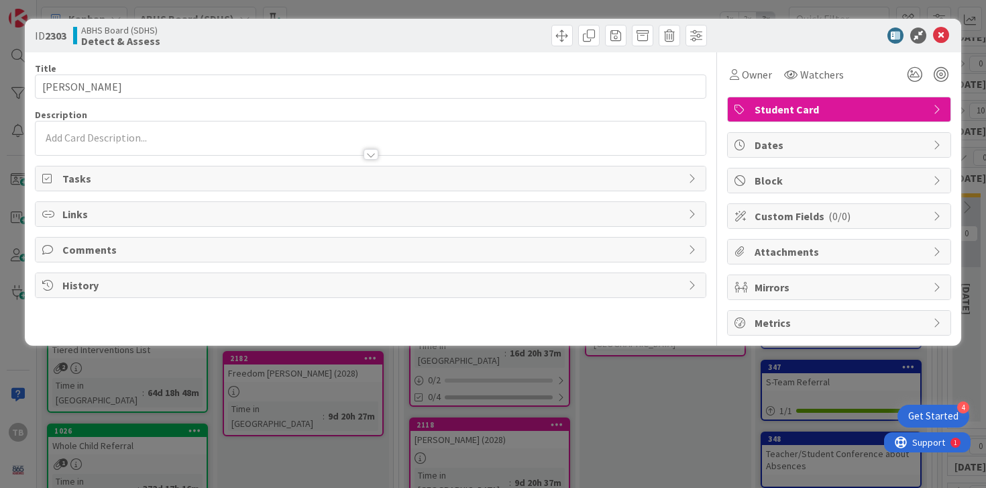
click at [235, 137] on p at bounding box center [370, 137] width 657 height 15
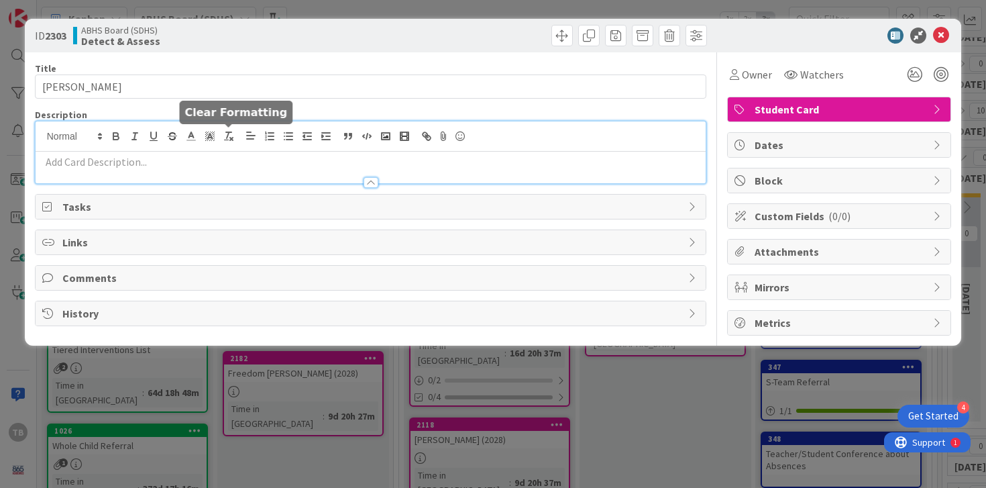
click at [211, 154] on div at bounding box center [371, 168] width 671 height 32
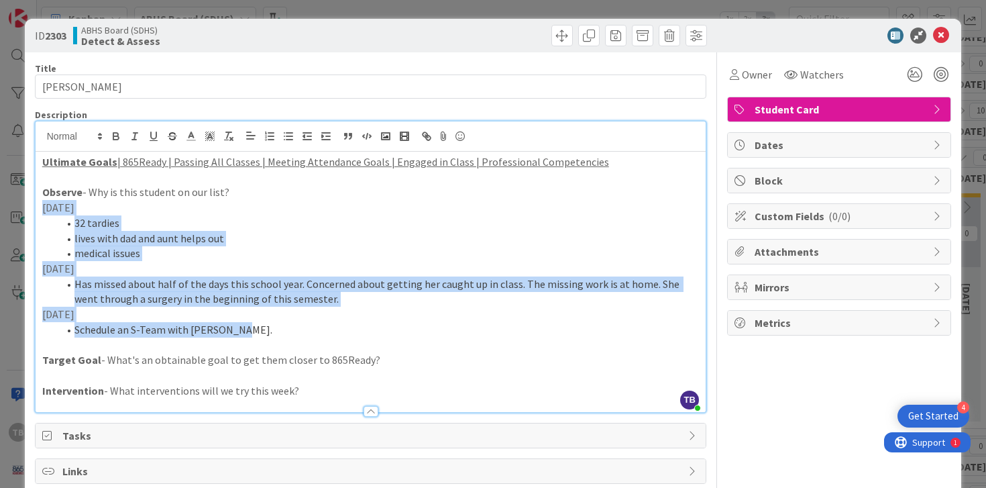
drag, startPoint x: 42, startPoint y: 205, endPoint x: 256, endPoint y: 336, distance: 250.8
click at [256, 336] on div "Ultimate Goals | 865Ready | Passing All Classes | Meeting Attendance Goals | En…" at bounding box center [371, 282] width 671 height 260
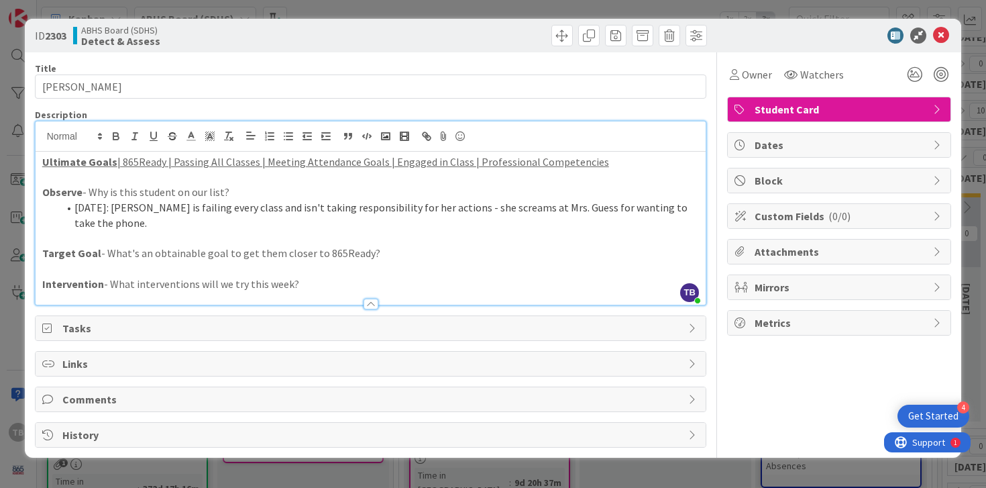
click at [158, 231] on p at bounding box center [370, 238] width 657 height 15
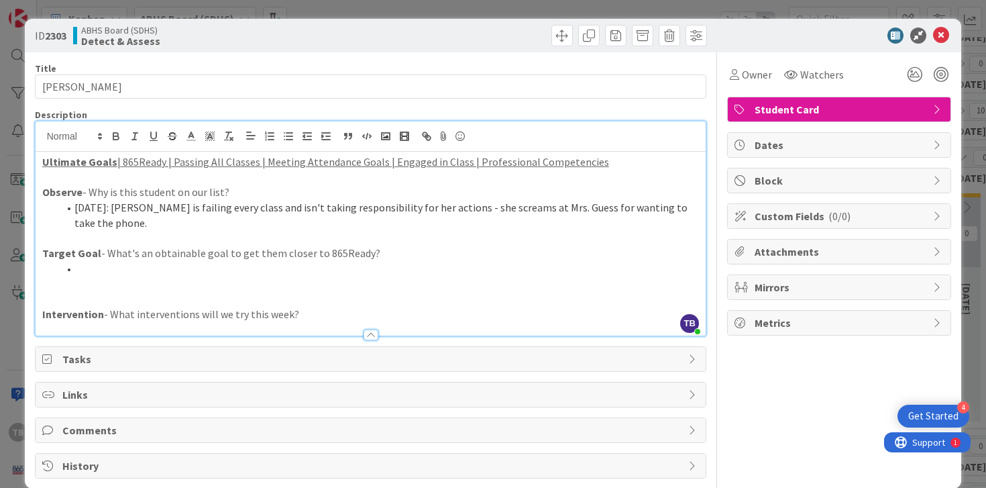
click at [364, 213] on li "[DATE]: [PERSON_NAME] is failing every class and isn't taking responsibility fo…" at bounding box center [378, 215] width 641 height 30
click at [687, 210] on li "[DATE]: [PERSON_NAME] is failing every class and isn't taking responsibility fo…" at bounding box center [378, 215] width 641 height 30
click at [233, 225] on li "[DATE]: [PERSON_NAME] is failing every class and isn't taking responsibility fo…" at bounding box center [378, 215] width 641 height 30
click at [290, 227] on li "[DATE]: [PERSON_NAME] is failing every class and isn't taking responsibility fo…" at bounding box center [378, 215] width 641 height 30
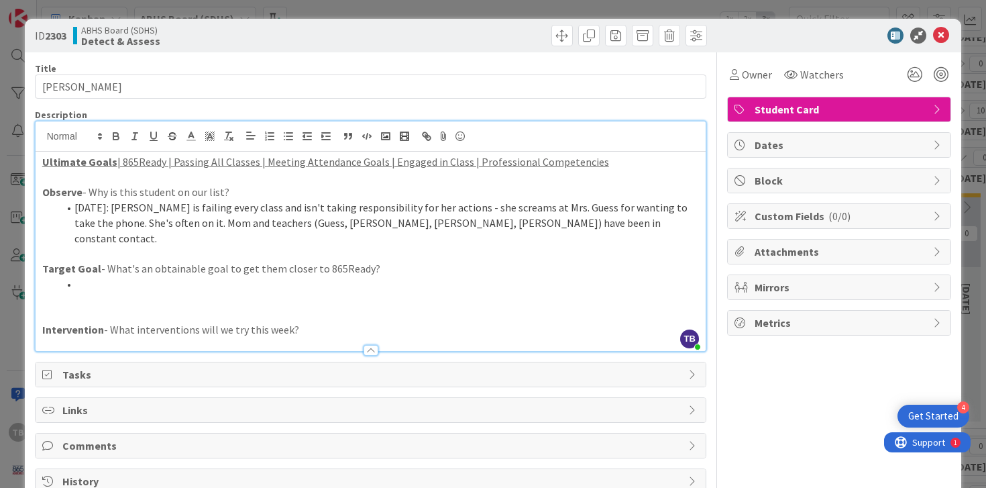
click at [494, 219] on li "[DATE]: [PERSON_NAME] is failing every class and isn't taking responsibility fo…" at bounding box center [378, 223] width 641 height 46
click at [527, 229] on li "[DATE]: [PERSON_NAME] is failing every class and isn't taking responsibility fo…" at bounding box center [378, 223] width 641 height 46
click at [266, 291] on p at bounding box center [370, 298] width 657 height 15
click at [257, 276] on li at bounding box center [378, 283] width 641 height 15
click at [944, 35] on icon at bounding box center [941, 35] width 16 height 16
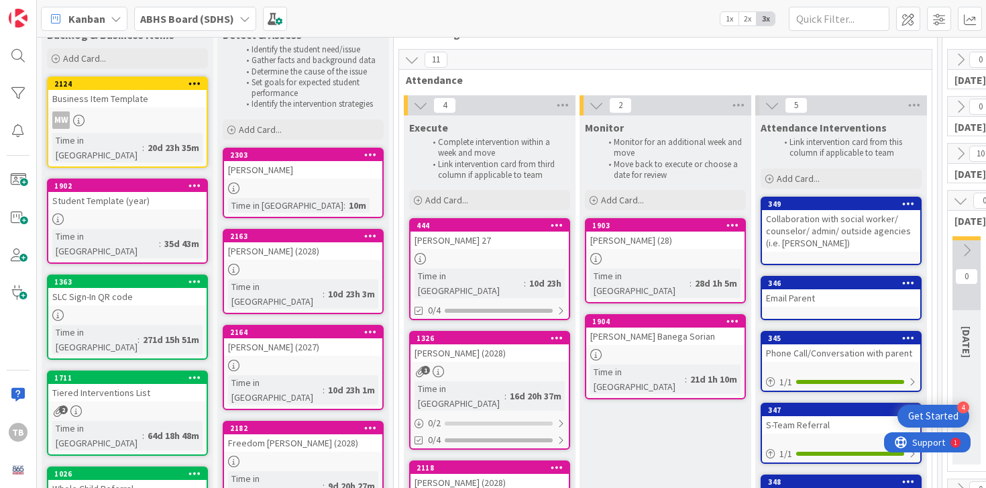
scroll to position [42, 0]
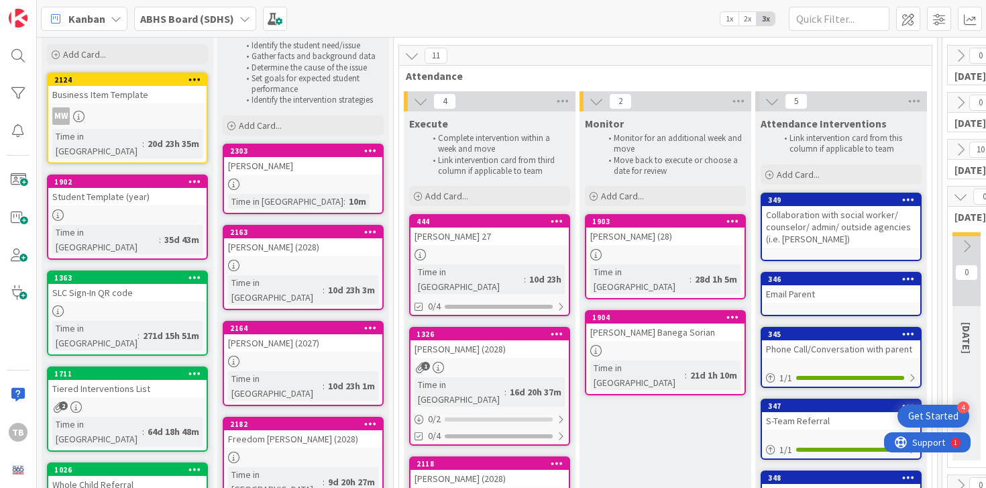
click at [281, 334] on div "[PERSON_NAME] (2027)" at bounding box center [303, 342] width 158 height 17
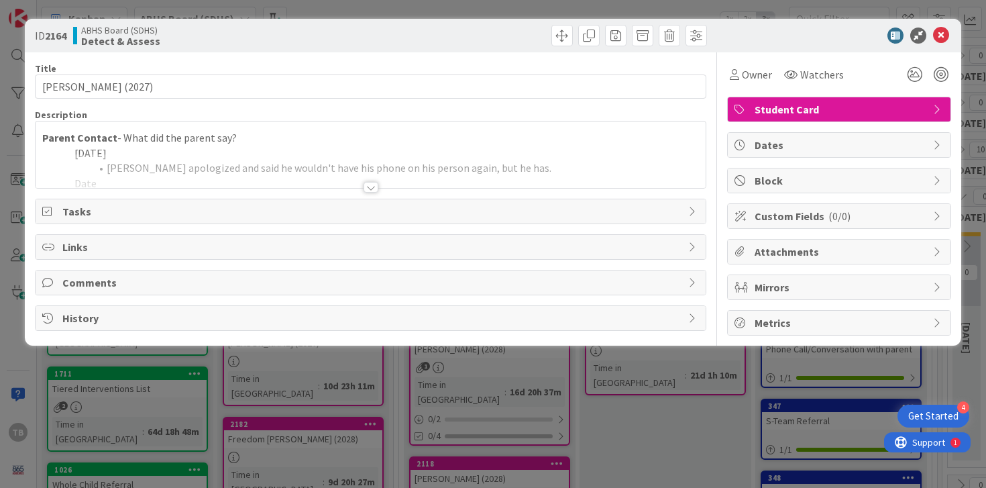
click at [377, 185] on div at bounding box center [371, 187] width 15 height 11
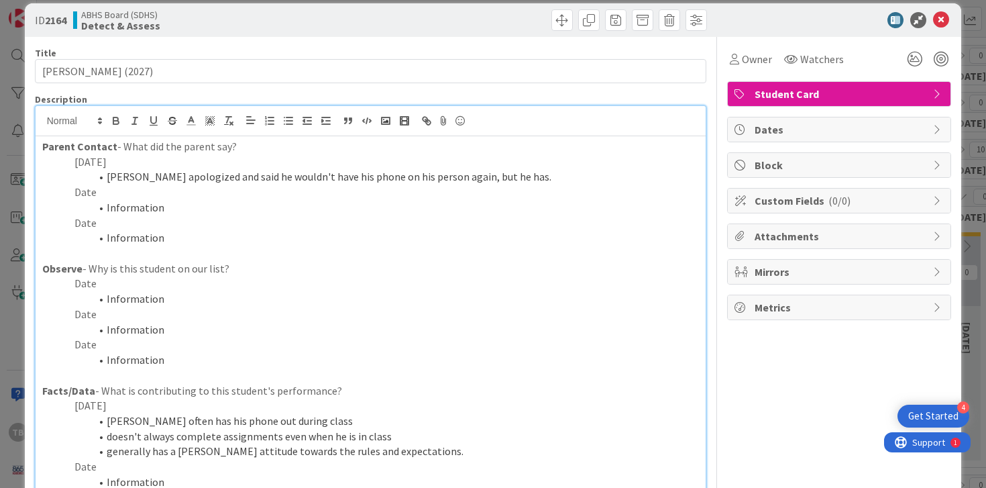
scroll to position [11, 0]
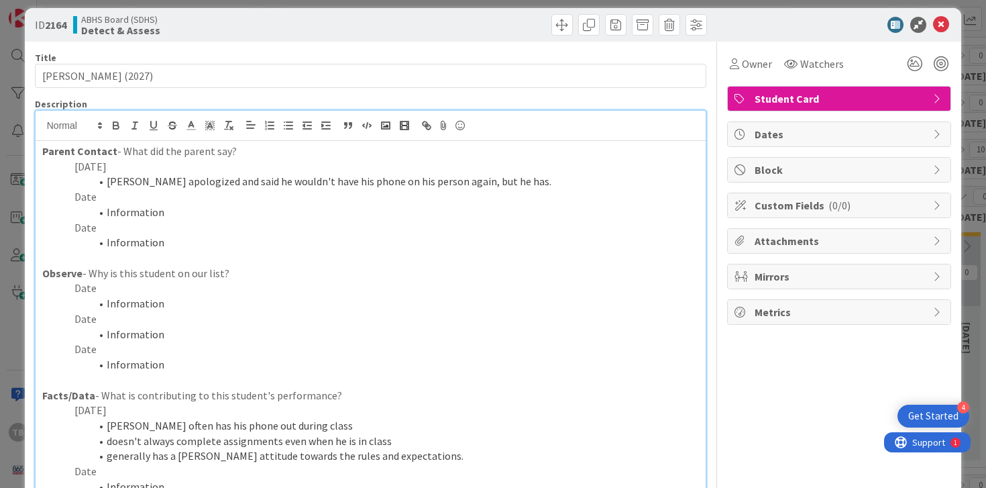
click at [189, 214] on li "Information" at bounding box center [378, 212] width 641 height 15
click at [162, 195] on p "Date" at bounding box center [370, 196] width 657 height 15
click at [117, 198] on p "Date" at bounding box center [370, 196] width 657 height 15
click at [299, 305] on li "Failing English, referred to study hall." at bounding box center [378, 303] width 641 height 15
click at [248, 205] on li "Information" at bounding box center [378, 212] width 641 height 15
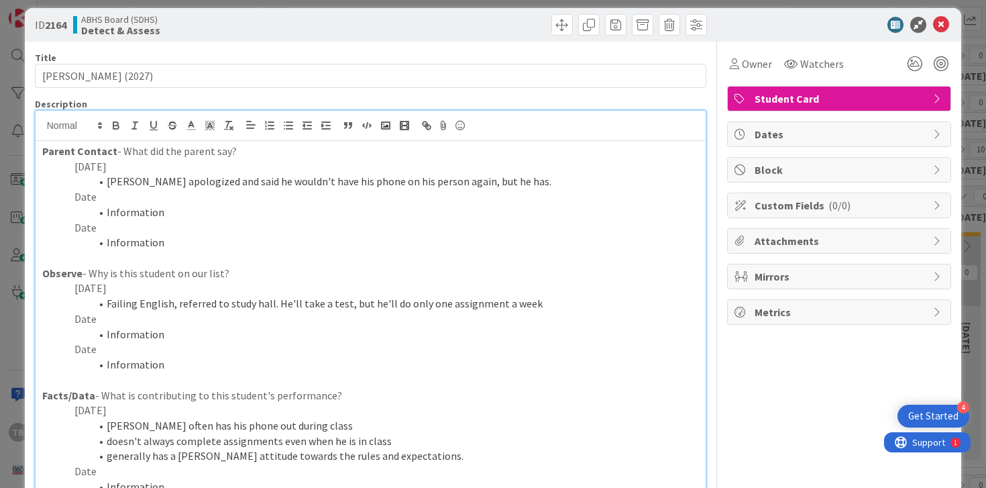
click at [192, 254] on p at bounding box center [370, 257] width 657 height 15
click at [944, 21] on icon at bounding box center [941, 25] width 16 height 16
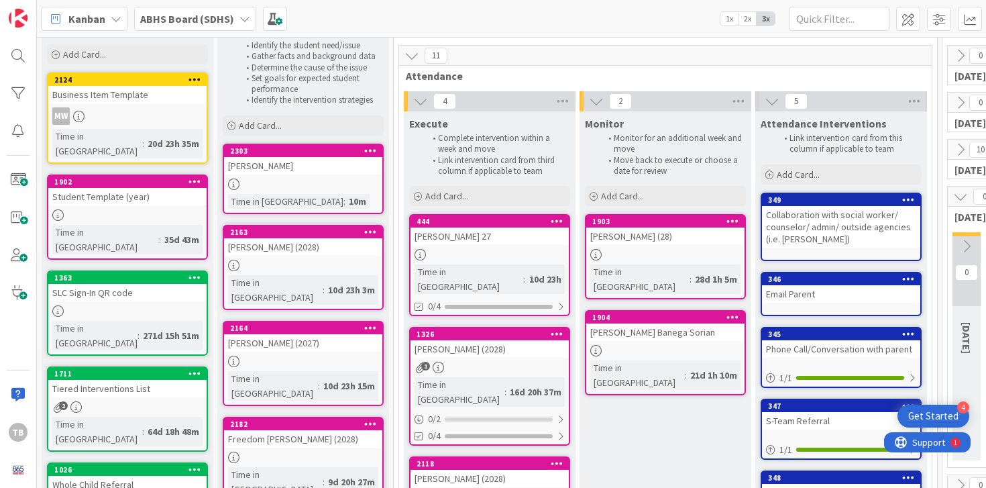
click at [296, 247] on div "[PERSON_NAME] (2028)" at bounding box center [303, 246] width 158 height 17
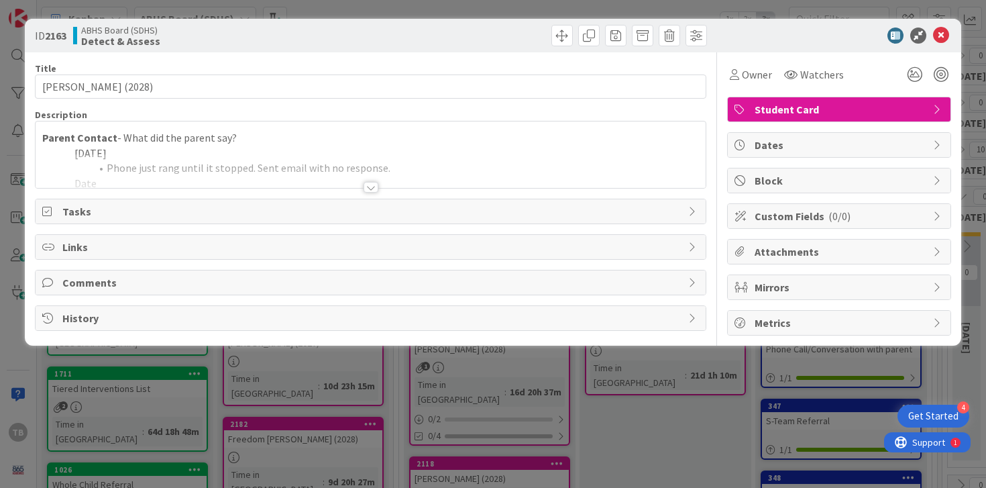
click at [360, 182] on div at bounding box center [371, 171] width 671 height 34
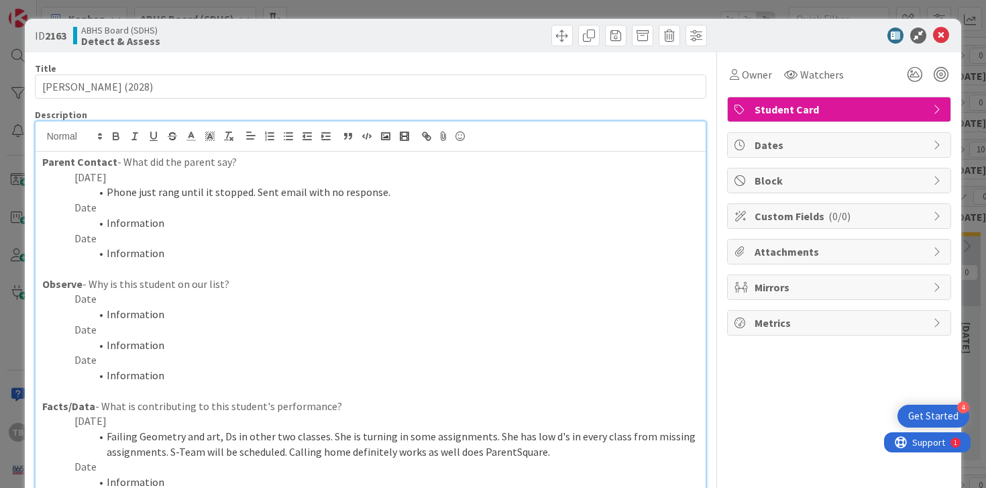
click at [239, 233] on p "Date" at bounding box center [370, 238] width 657 height 15
click at [192, 312] on li "Information" at bounding box center [378, 314] width 641 height 15
click at [420, 207] on p "Date" at bounding box center [370, 207] width 657 height 15
click at [407, 192] on li "Phone just rang until it stopped. Sent email with no response." at bounding box center [378, 191] width 641 height 15
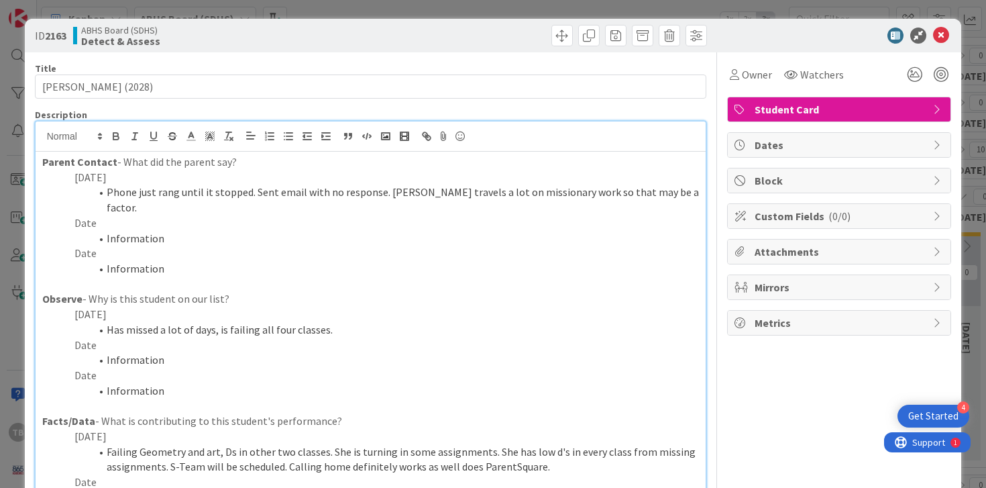
click at [343, 322] on li "Has missed a lot of days, is failing all four classes." at bounding box center [378, 329] width 641 height 15
click at [942, 40] on icon at bounding box center [941, 35] width 16 height 16
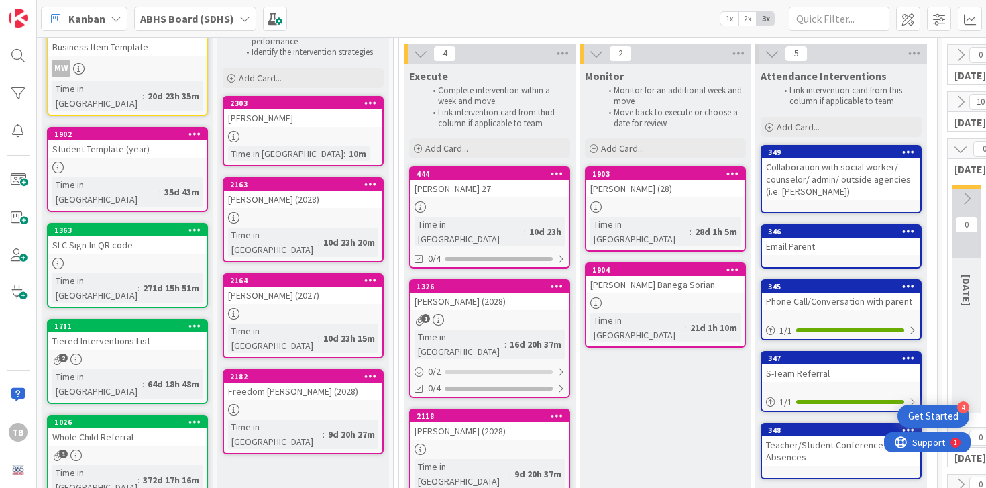
scroll to position [95, 0]
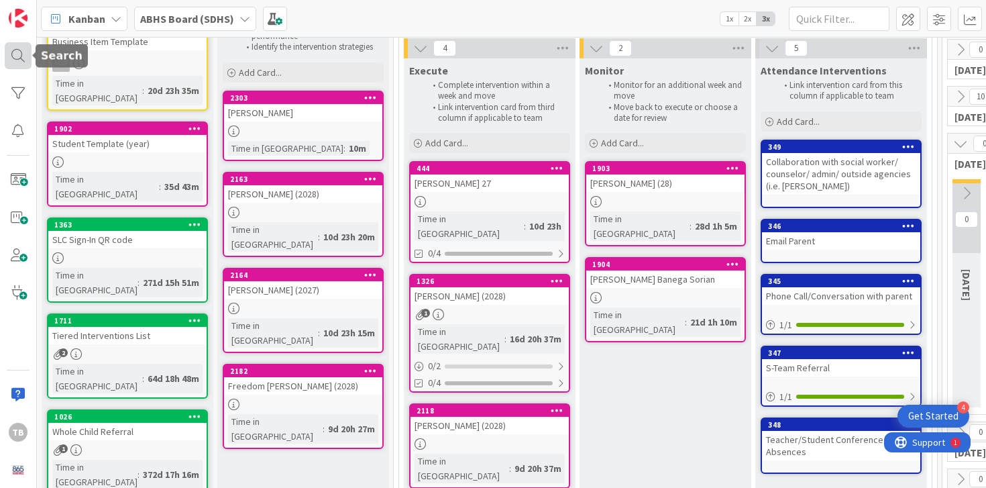
click at [23, 51] on div at bounding box center [18, 55] width 27 height 27
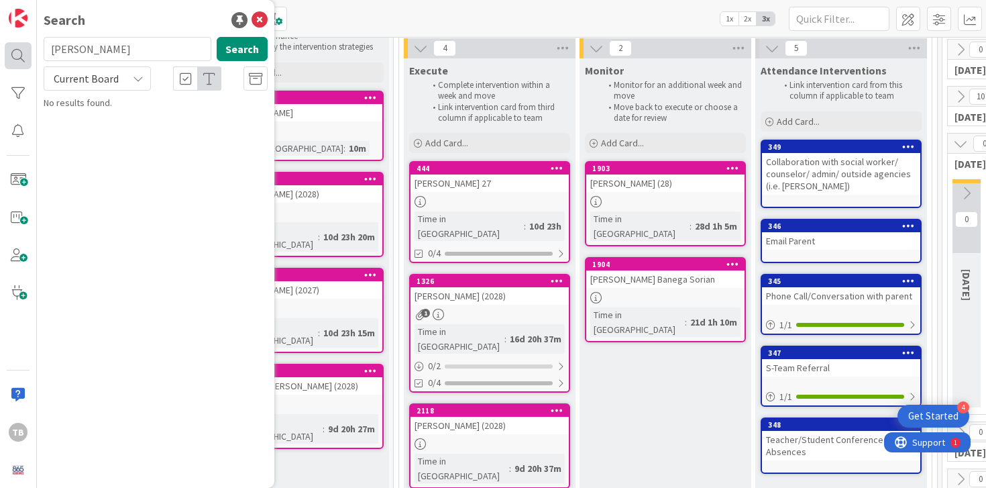
drag, startPoint x: 131, startPoint y: 50, endPoint x: 22, endPoint y: 50, distance: 108.7
click at [22, 50] on div "TB Search [PERSON_NAME] Search Current Board No results found." at bounding box center [18, 244] width 37 height 488
type input "Brown"
click at [190, 123] on span "(28)" at bounding box center [197, 118] width 15 height 12
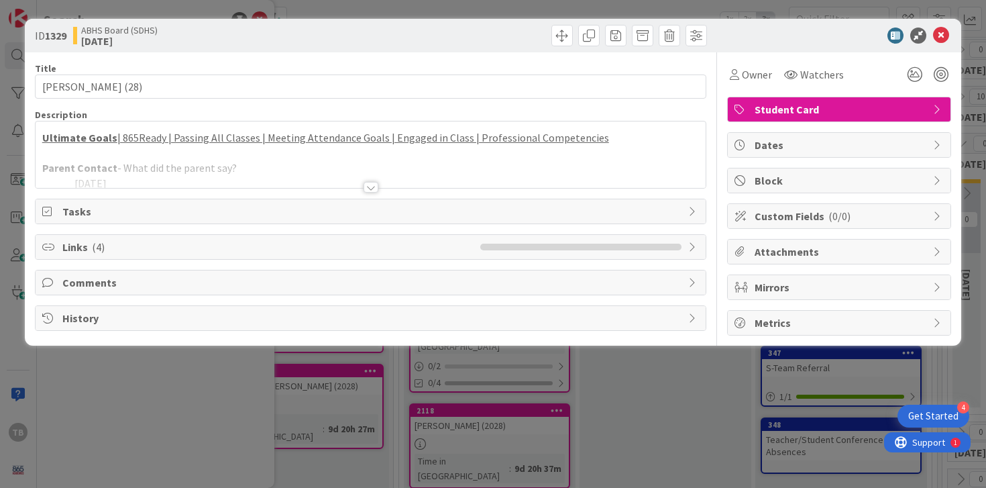
click at [380, 188] on div "Title 15 / 128 [PERSON_NAME] (28) Description Ultimate Goals | 865Ready | Passi…" at bounding box center [371, 193] width 672 height 283
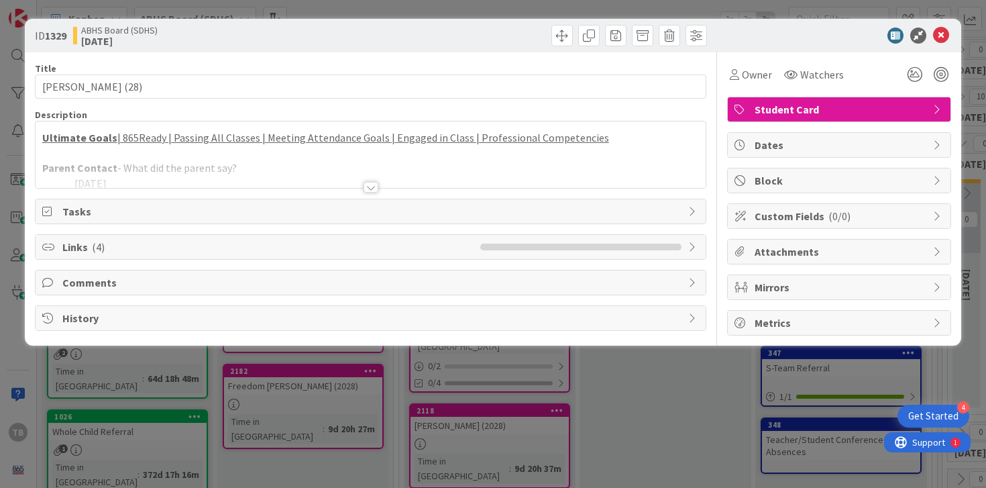
click at [364, 187] on div at bounding box center [371, 187] width 15 height 11
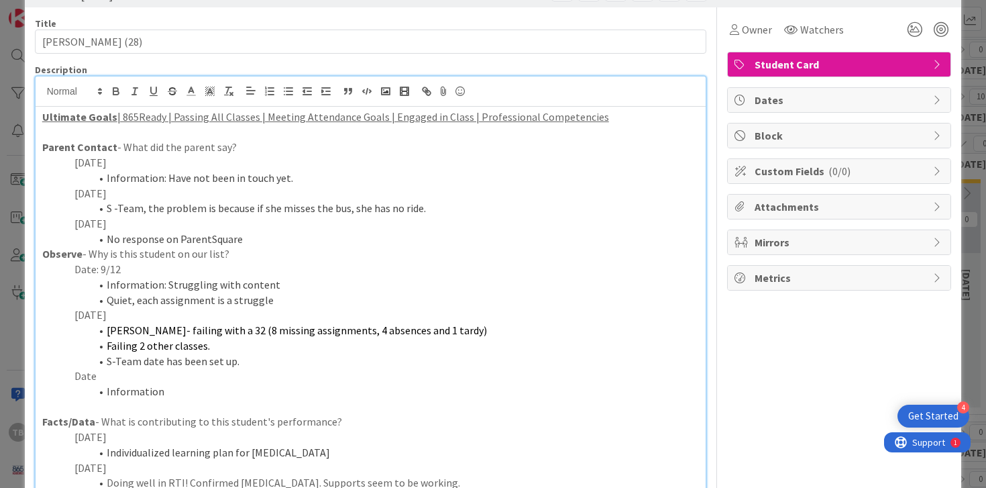
scroll to position [52, 0]
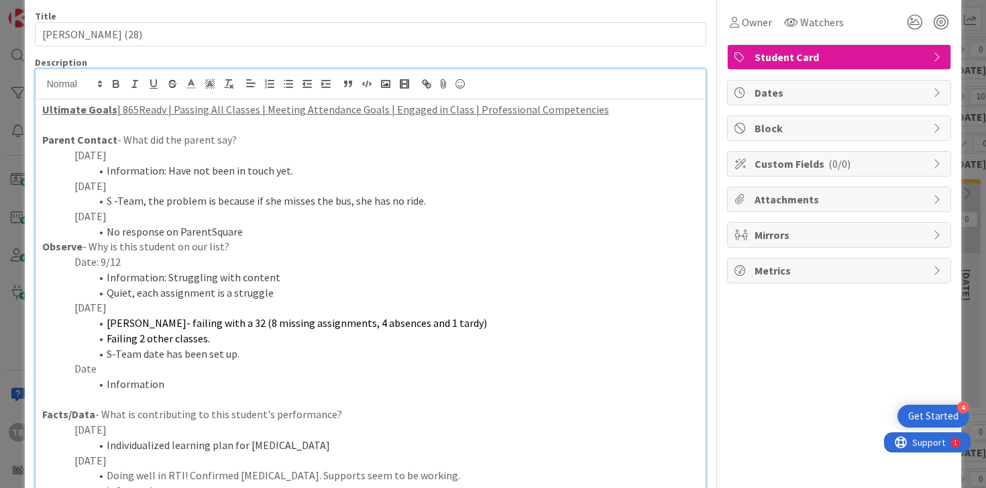
click at [201, 287] on li "Quiet, each assignment is a struggle" at bounding box center [378, 292] width 641 height 15
click at [218, 341] on li "Failing 2 other classes." at bounding box center [378, 338] width 641 height 15
click at [146, 372] on p "Date" at bounding box center [370, 368] width 657 height 15
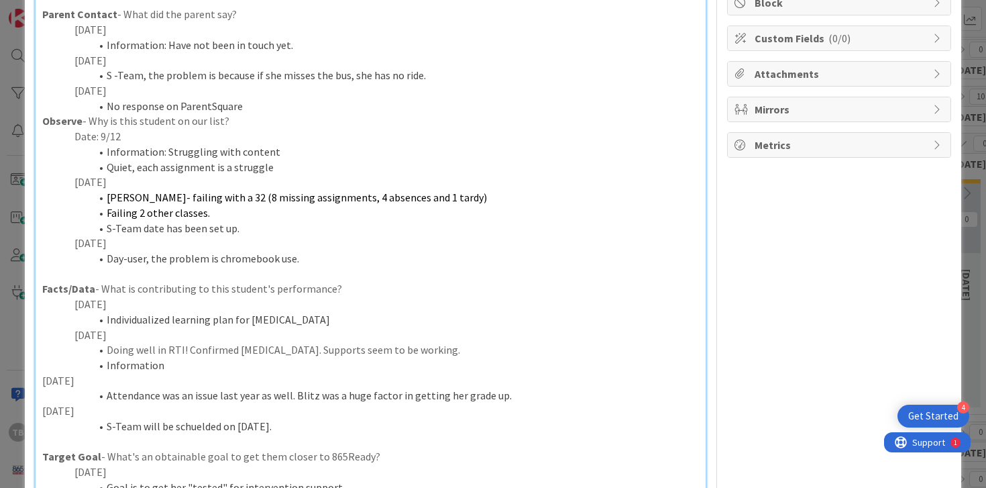
scroll to position [178, 0]
click at [162, 254] on li "Day-user, the problem is chromebook use." at bounding box center [378, 257] width 641 height 15
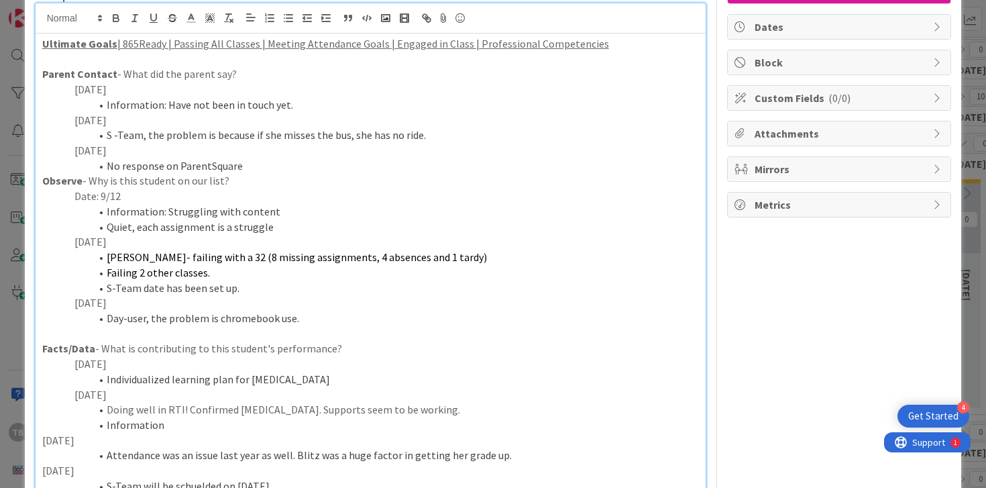
scroll to position [0, 0]
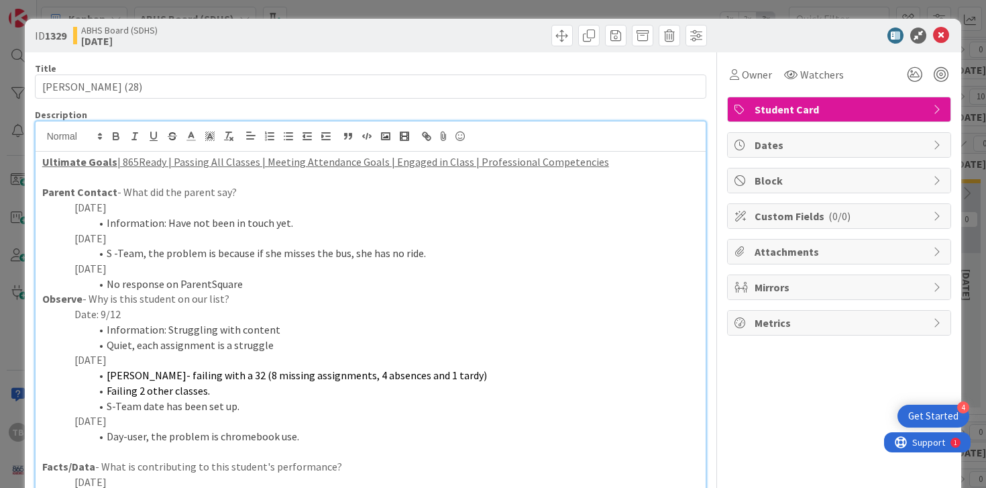
click at [109, 437] on li "Day-user, the problem is chromebook use." at bounding box center [378, 436] width 641 height 15
click at [941, 36] on icon at bounding box center [941, 35] width 16 height 16
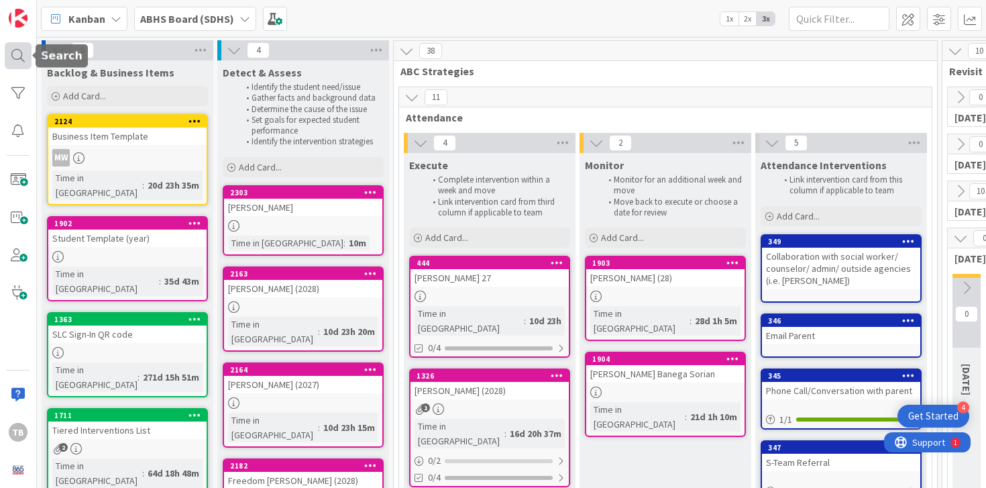
click at [25, 58] on div at bounding box center [18, 55] width 27 height 27
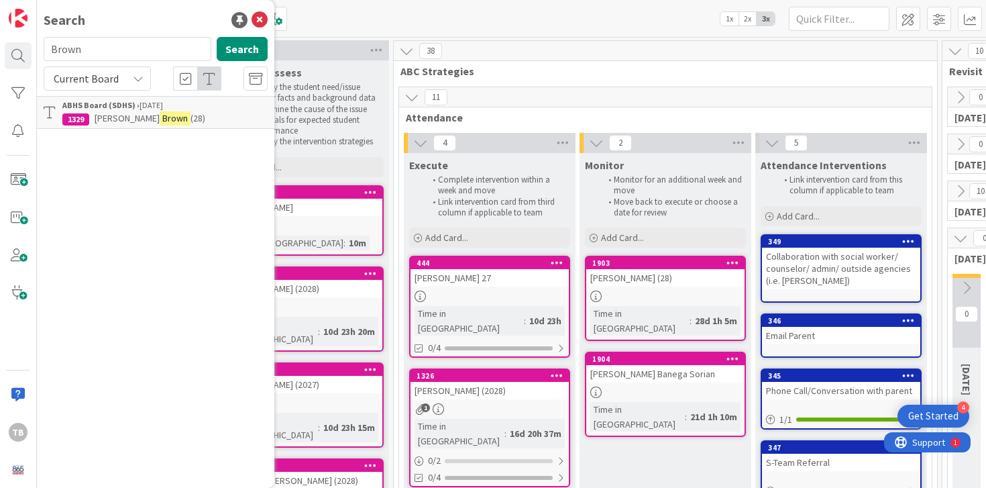
drag, startPoint x: 123, startPoint y: 52, endPoint x: 23, endPoint y: 40, distance: 100.0
click at [23, 41] on div "TB Search Brown Search Current Board ABHS Board (SDHS) › [DATE] 1329 [PERSON_NA…" at bounding box center [18, 244] width 37 height 488
type input "[PERSON_NAME]"
click at [185, 119] on span "(2028)" at bounding box center [197, 118] width 24 height 12
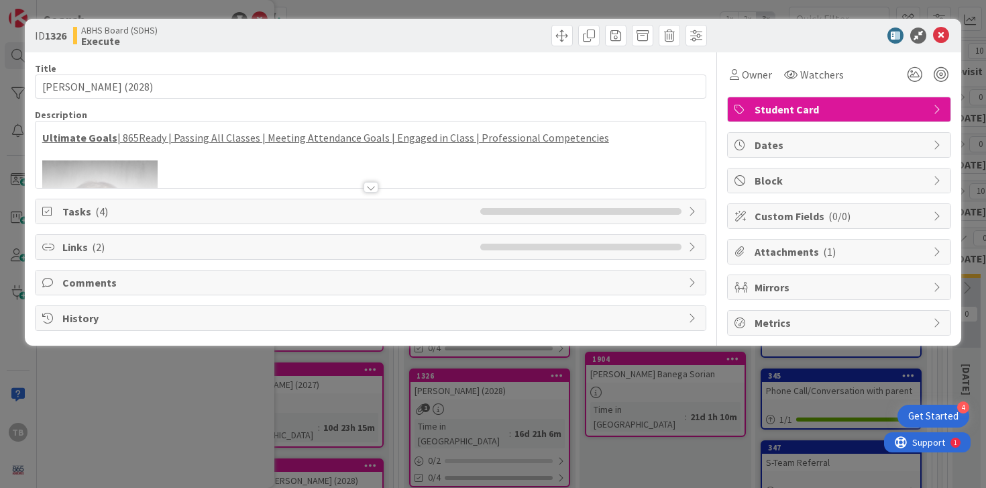
click at [376, 187] on div at bounding box center [371, 187] width 15 height 11
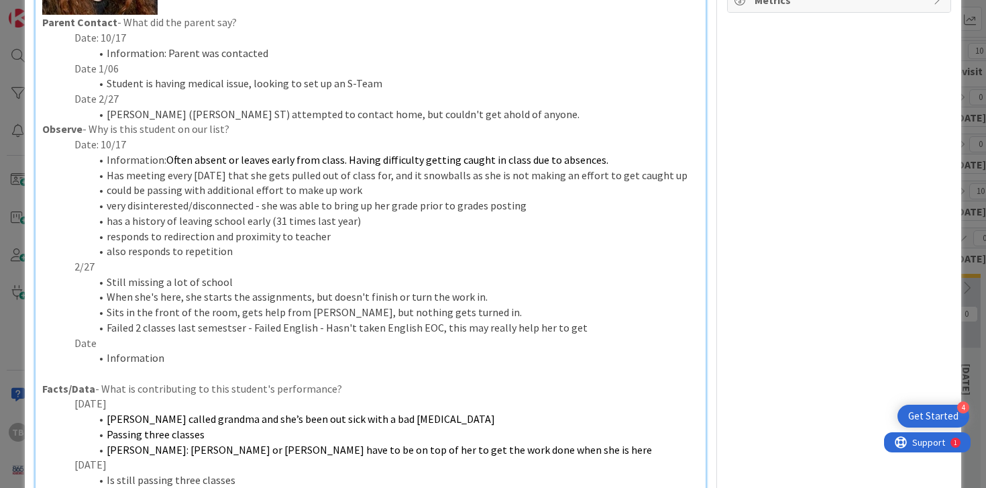
scroll to position [327, 0]
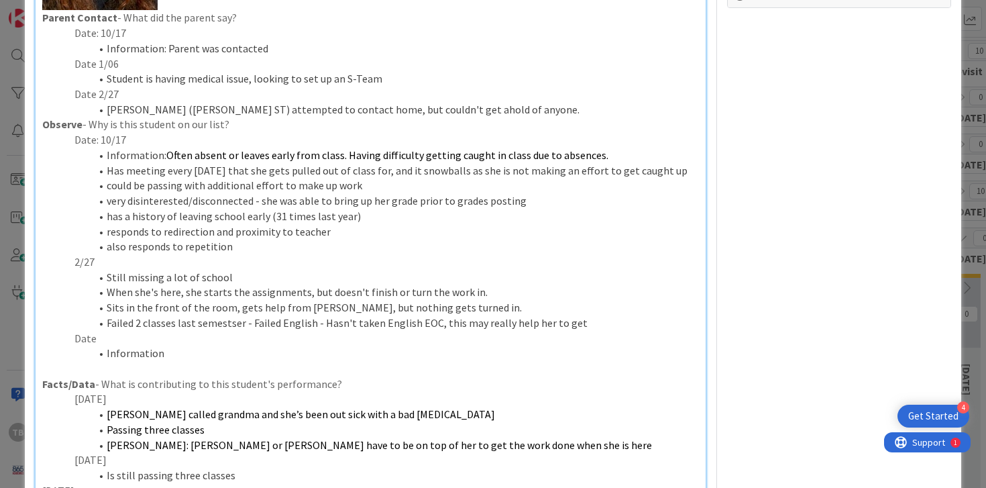
click at [107, 304] on span at bounding box center [107, 307] width 0 height 15
click at [122, 337] on p "Date" at bounding box center [370, 338] width 657 height 15
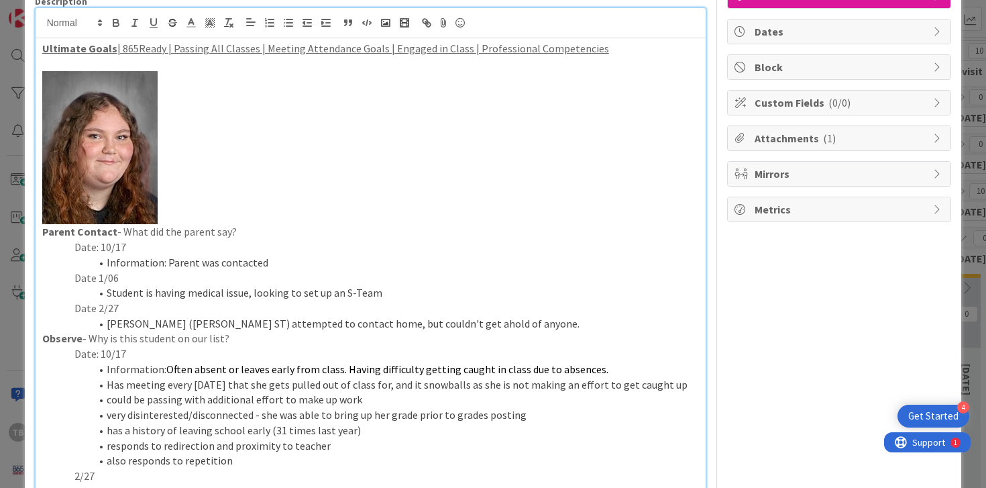
scroll to position [0, 0]
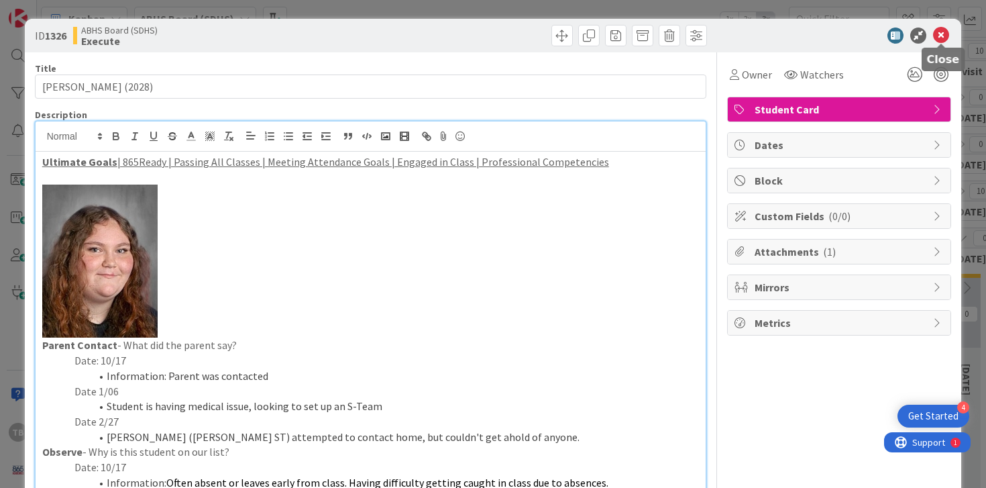
click at [946, 40] on icon at bounding box center [941, 35] width 16 height 16
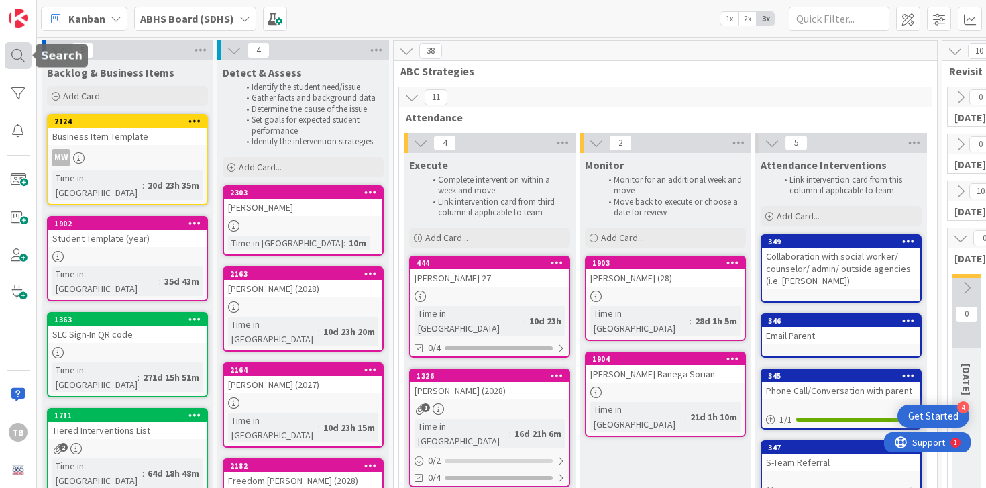
click at [9, 58] on div at bounding box center [18, 55] width 27 height 27
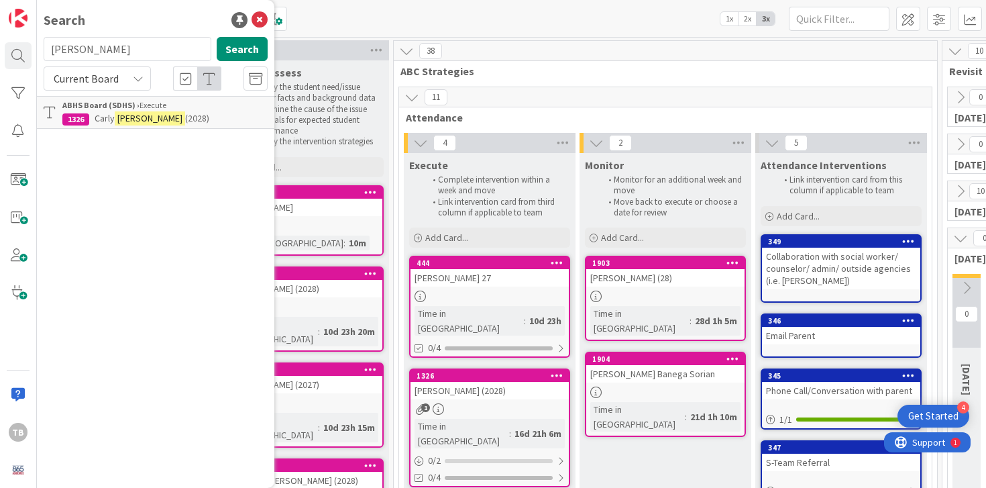
click at [122, 121] on mark "[PERSON_NAME]" at bounding box center [150, 118] width 70 height 14
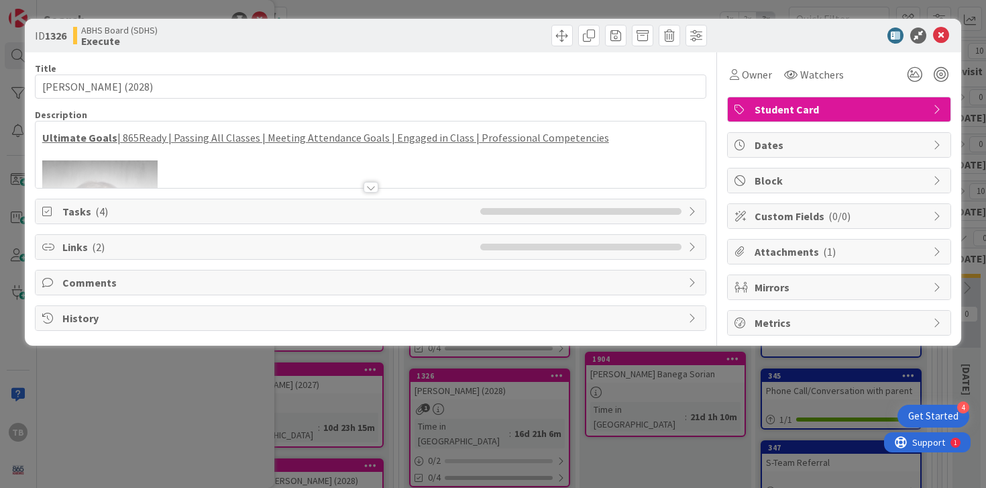
click at [370, 190] on div at bounding box center [371, 187] width 15 height 11
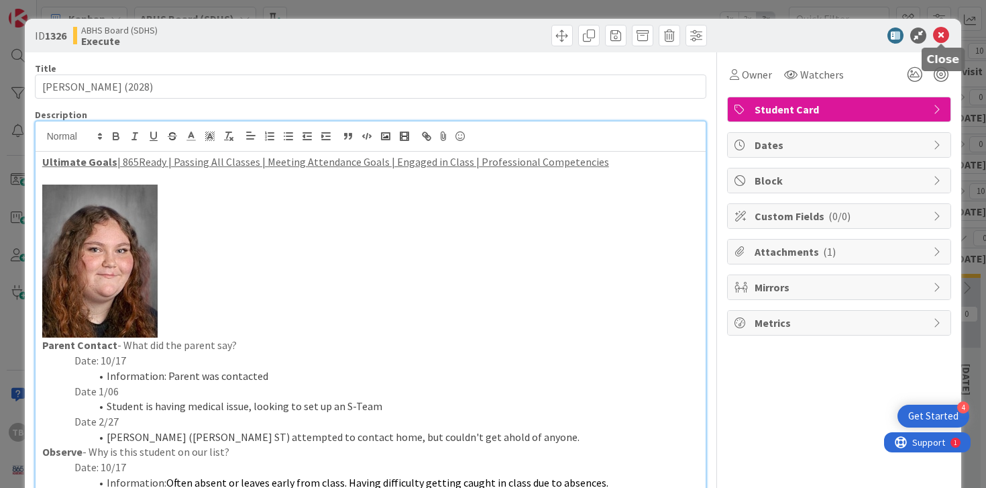
click at [942, 42] on icon at bounding box center [941, 35] width 16 height 16
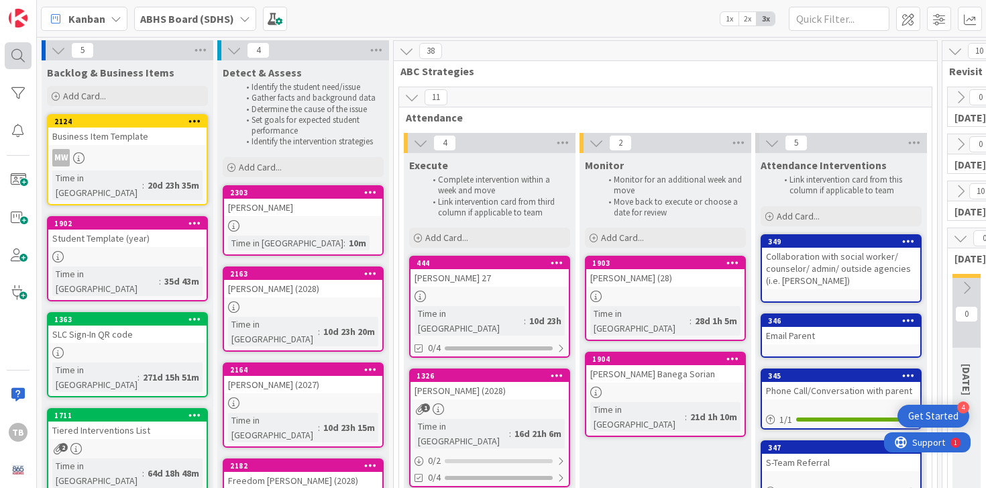
click at [19, 62] on div at bounding box center [18, 55] width 27 height 27
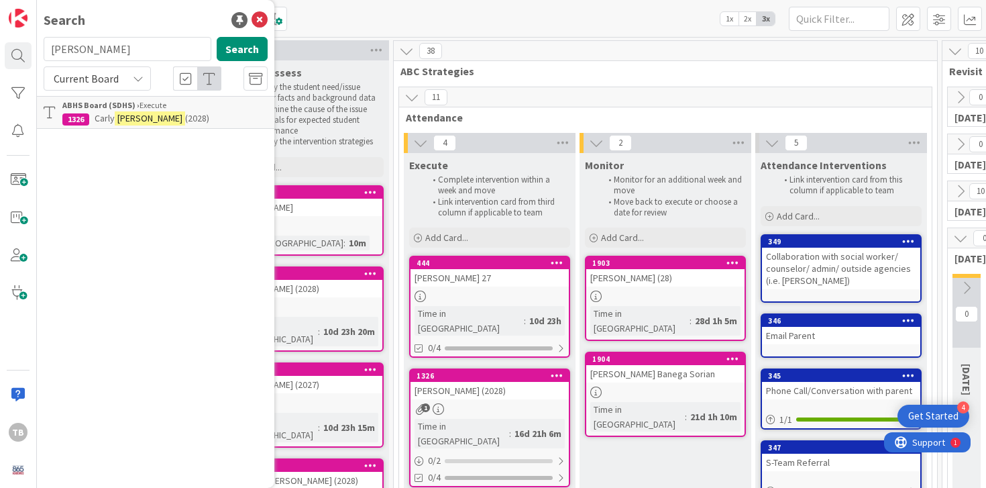
drag, startPoint x: 146, startPoint y: 64, endPoint x: 87, endPoint y: 56, distance: 60.2
click at [87, 56] on div "[PERSON_NAME] Search" at bounding box center [156, 52] width 240 height 30
drag, startPoint x: 87, startPoint y: 56, endPoint x: 30, endPoint y: 51, distance: 56.6
click at [30, 52] on div "TB Search [PERSON_NAME] Search Current Board ABHS Board (SDHS) › Execute 1326 […" at bounding box center [18, 244] width 37 height 488
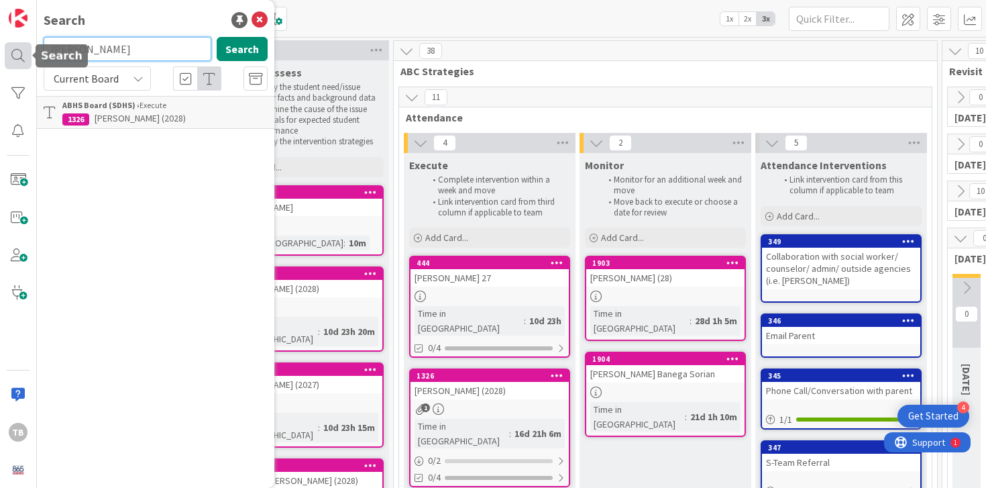
type input "[PERSON_NAME]"
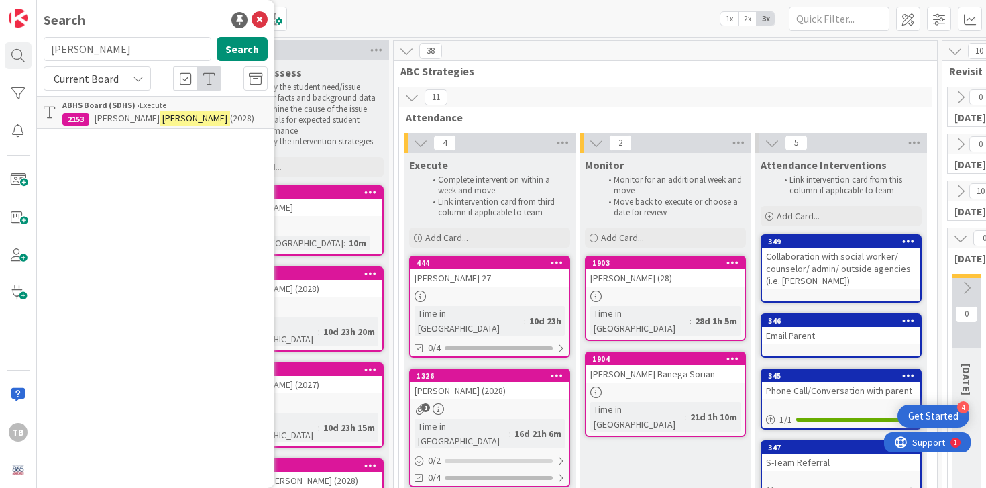
click at [160, 117] on mark "[PERSON_NAME]" at bounding box center [195, 118] width 70 height 14
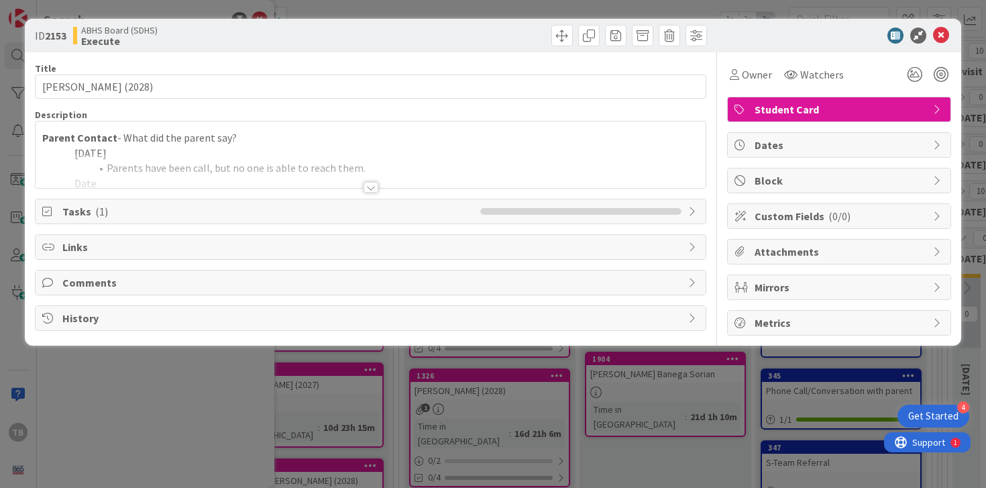
click at [374, 190] on div at bounding box center [371, 187] width 15 height 11
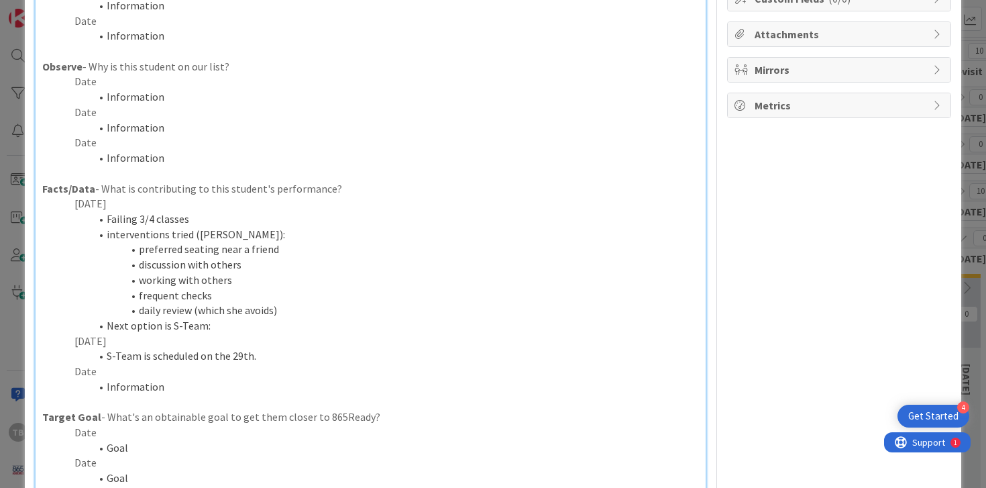
scroll to position [254, 0]
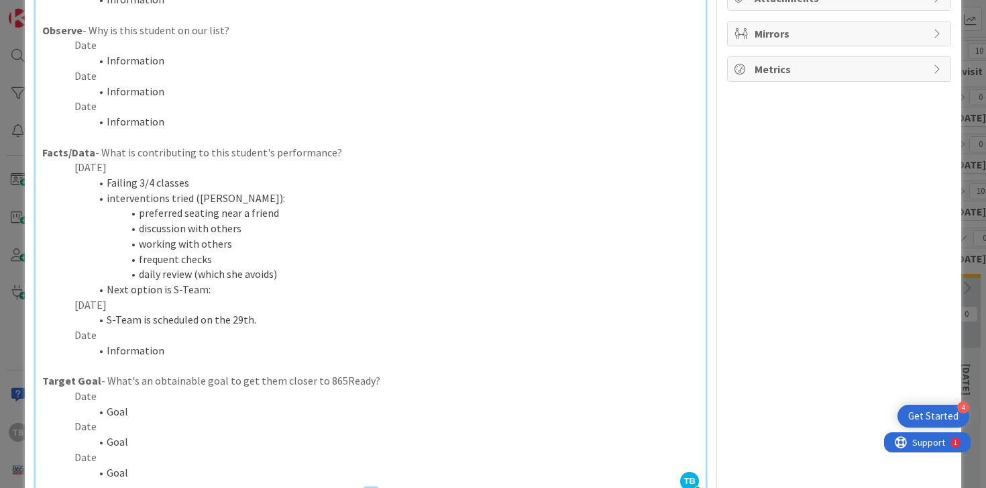
click at [180, 173] on p "[DATE]" at bounding box center [370, 167] width 657 height 15
click at [117, 340] on p "Date" at bounding box center [370, 334] width 657 height 15
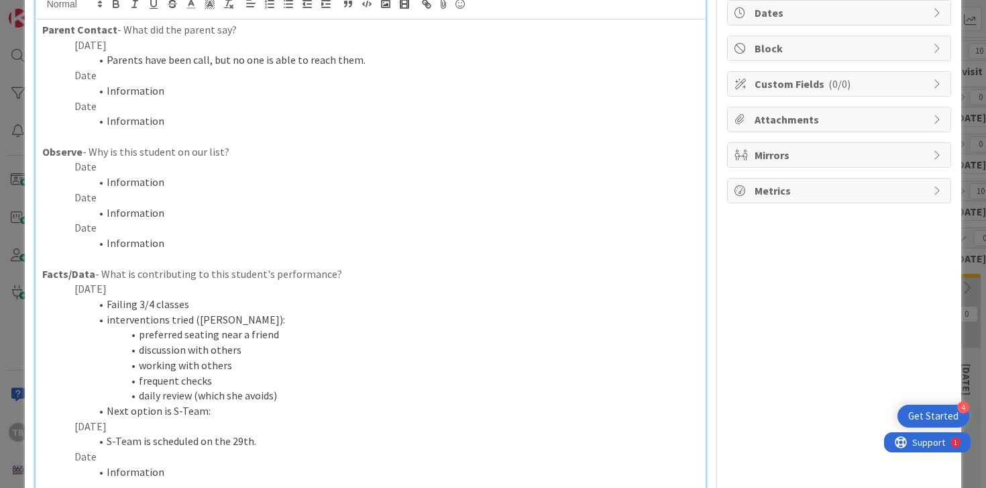
scroll to position [124, 0]
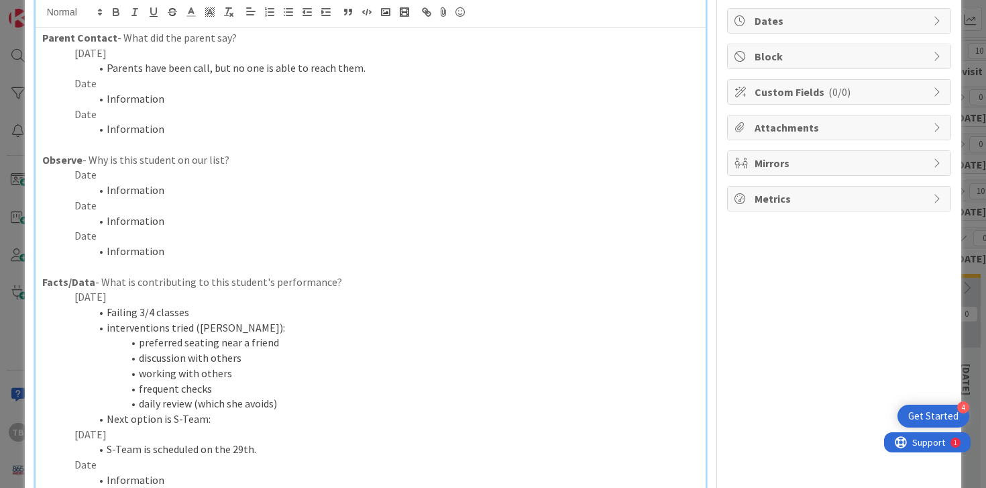
click at [117, 174] on p "Date" at bounding box center [370, 174] width 657 height 15
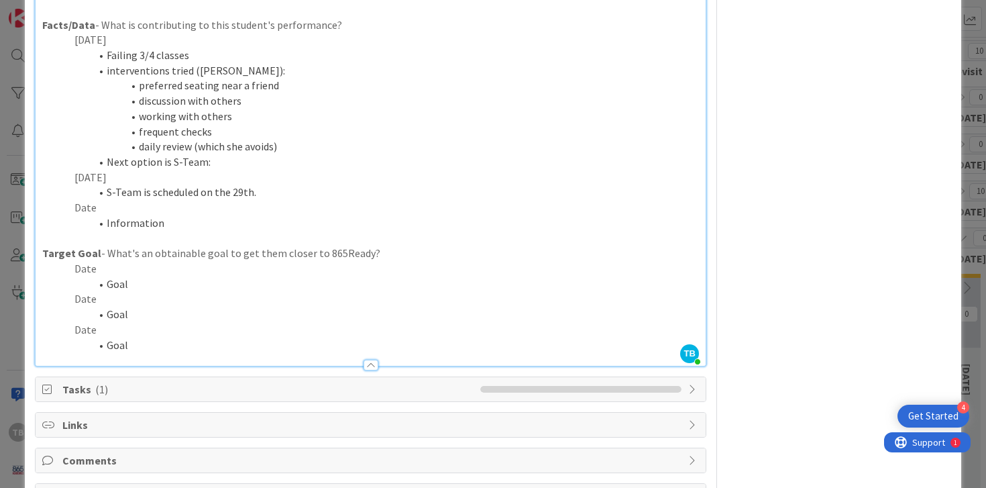
scroll to position [388, 0]
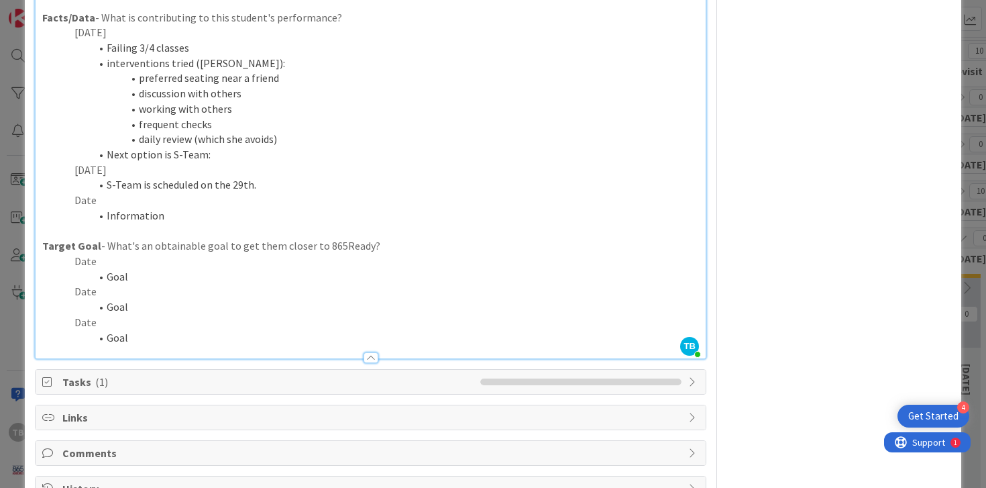
click at [113, 197] on p "Date" at bounding box center [370, 199] width 657 height 15
click at [123, 260] on p "Date" at bounding box center [370, 261] width 657 height 15
click at [139, 280] on li "Goal" at bounding box center [378, 276] width 641 height 15
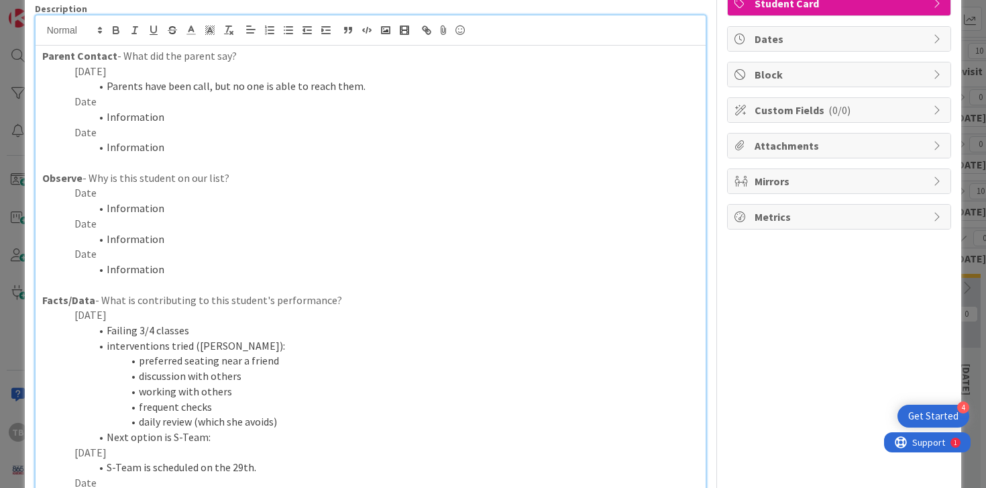
scroll to position [0, 0]
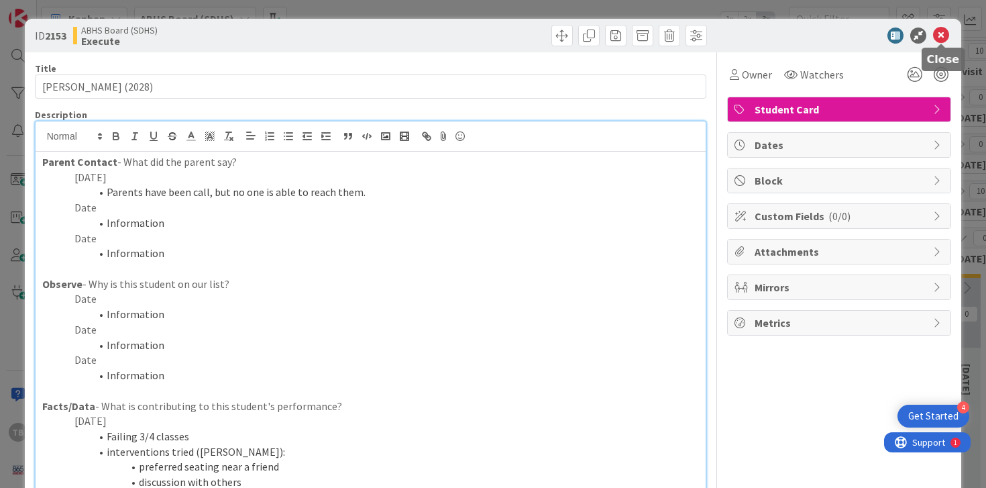
click at [940, 34] on icon at bounding box center [941, 35] width 16 height 16
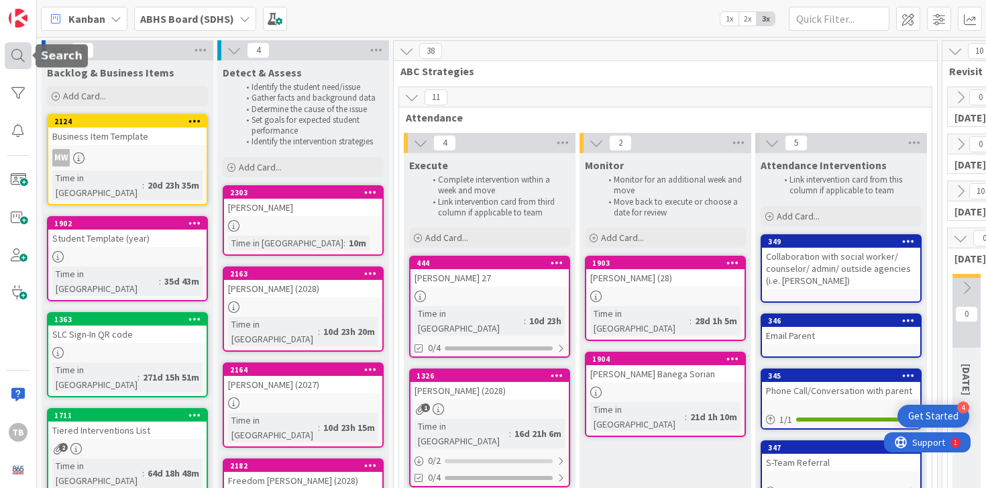
click at [17, 60] on div at bounding box center [18, 55] width 27 height 27
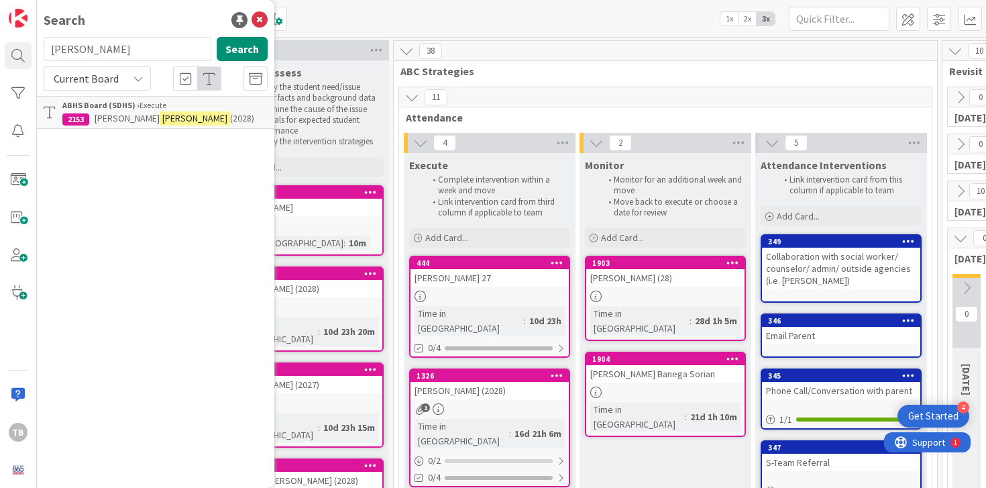
drag, startPoint x: 111, startPoint y: 51, endPoint x: 48, endPoint y: 49, distance: 63.7
click at [48, 49] on input "[PERSON_NAME]" at bounding box center [128, 49] width 168 height 24
type input "S"
type input "C"
type input "P"
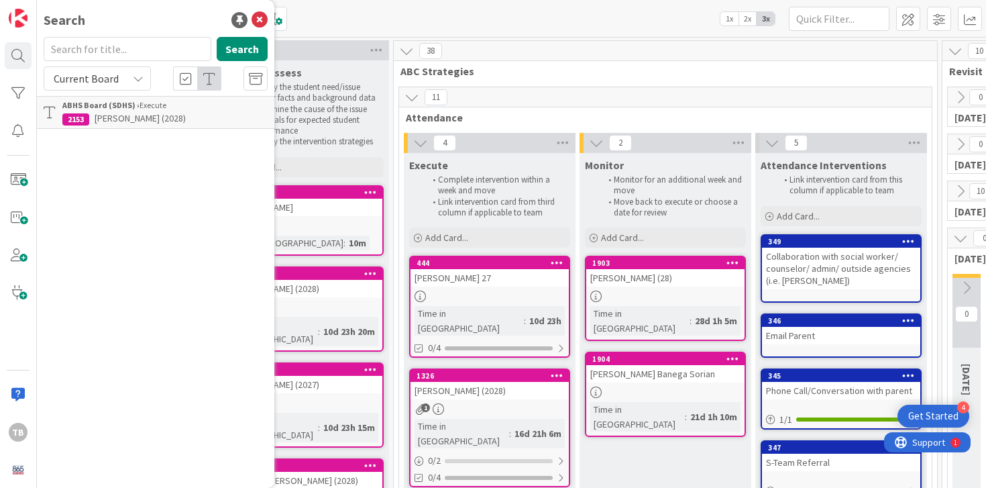
type input "O"
type input "[PERSON_NAME]"
click at [95, 115] on span "[PERSON_NAME]" at bounding box center [127, 118] width 65 height 12
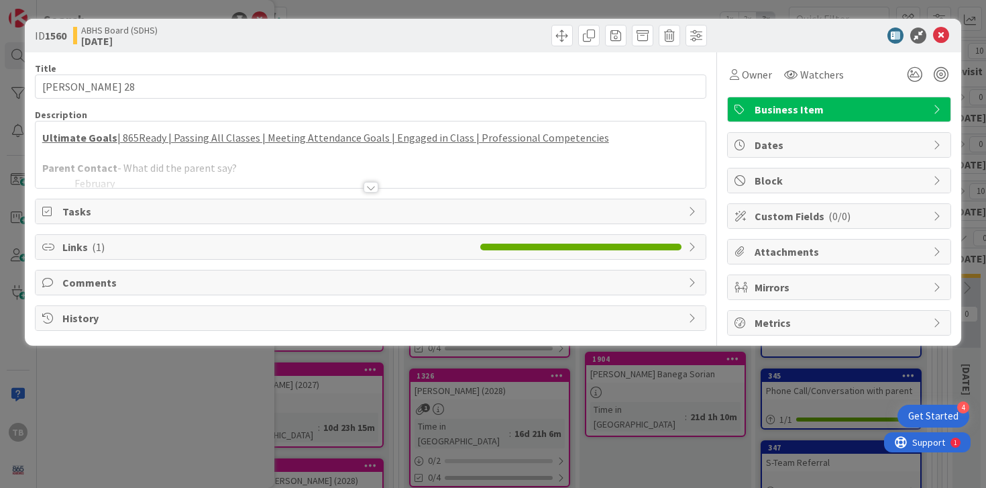
click at [362, 186] on div at bounding box center [371, 171] width 671 height 34
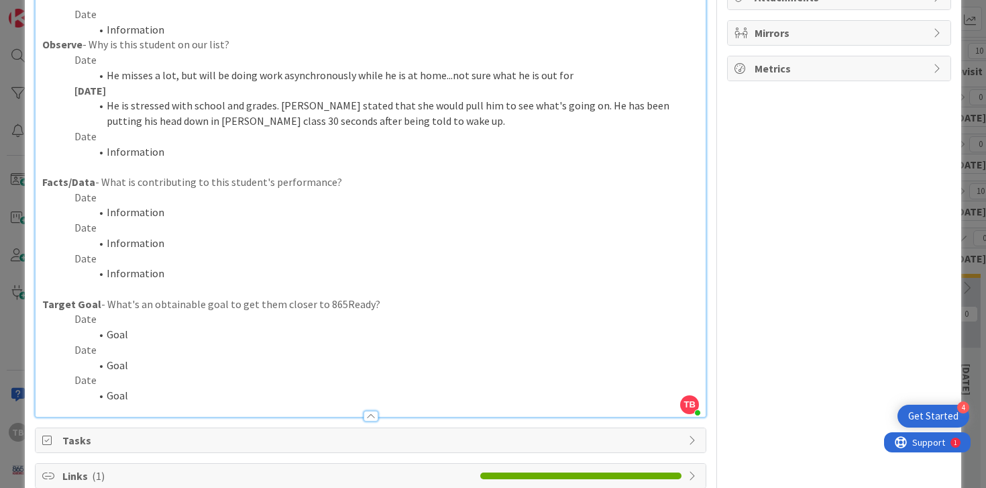
scroll to position [277, 0]
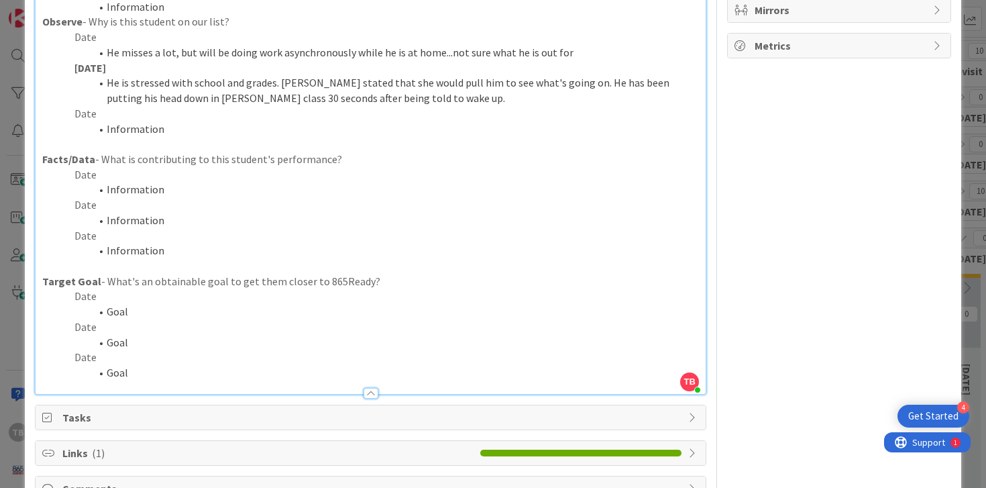
click at [144, 300] on p "Date" at bounding box center [370, 295] width 657 height 15
click at [152, 312] on li "Goal" at bounding box center [378, 311] width 641 height 15
click at [156, 311] on li "S-Team" at bounding box center [378, 311] width 641 height 15
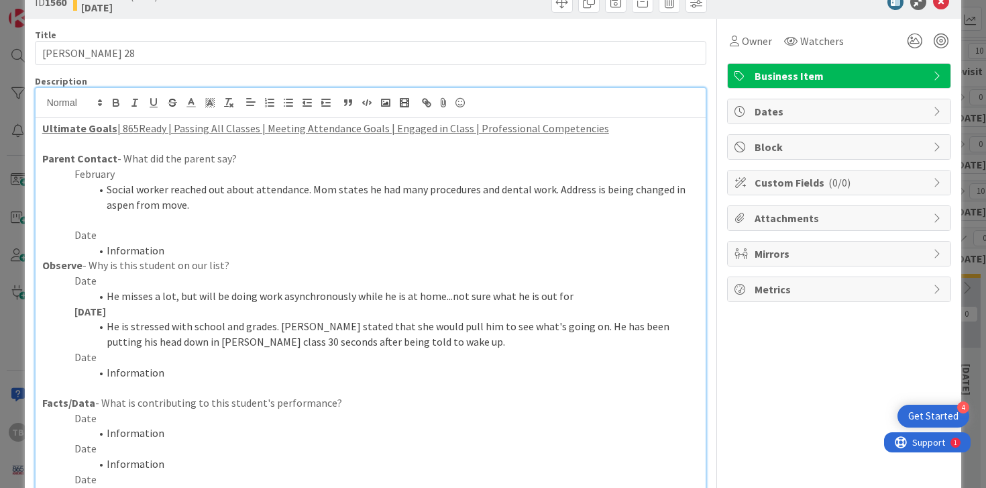
scroll to position [0, 0]
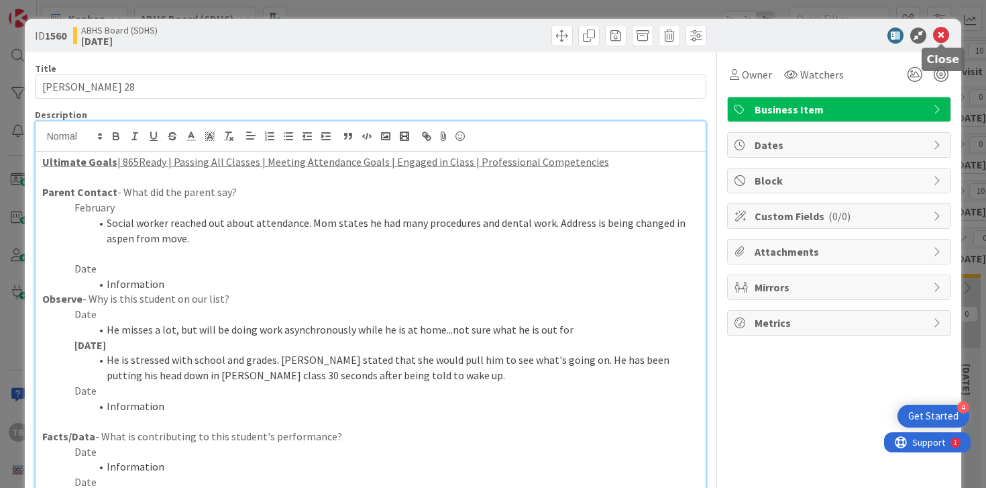
click at [931, 34] on div at bounding box center [832, 35] width 237 height 16
click at [944, 34] on icon at bounding box center [941, 35] width 16 height 16
